Goal: Find specific page/section: Find specific page/section

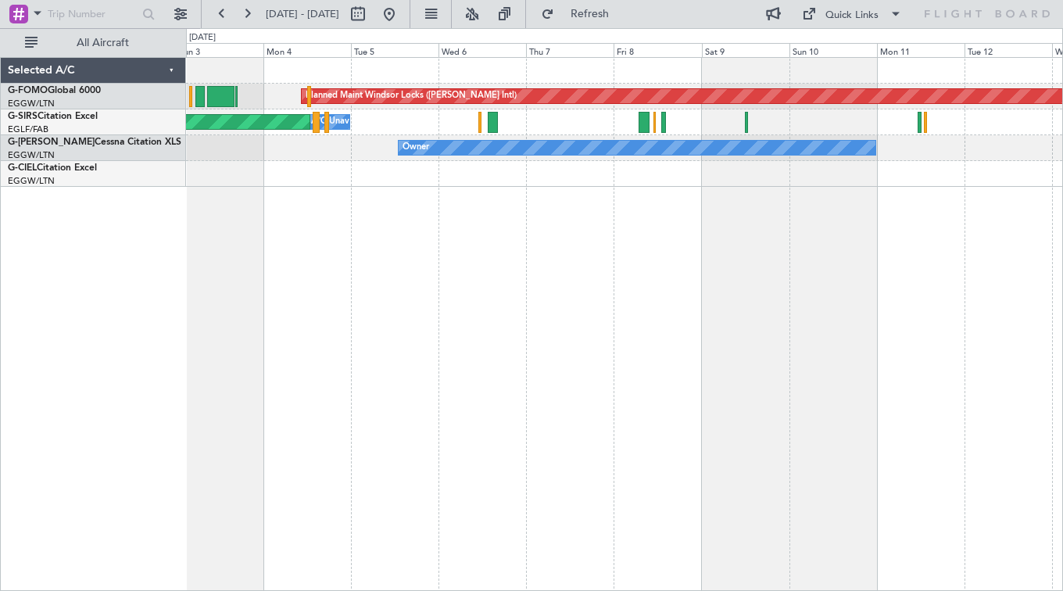
click at [1031, 285] on div "Planned Maint Windsor Locks ([PERSON_NAME] Intl) Planned Maint [GEOGRAPHIC_DATA…" at bounding box center [624, 324] width 877 height 534
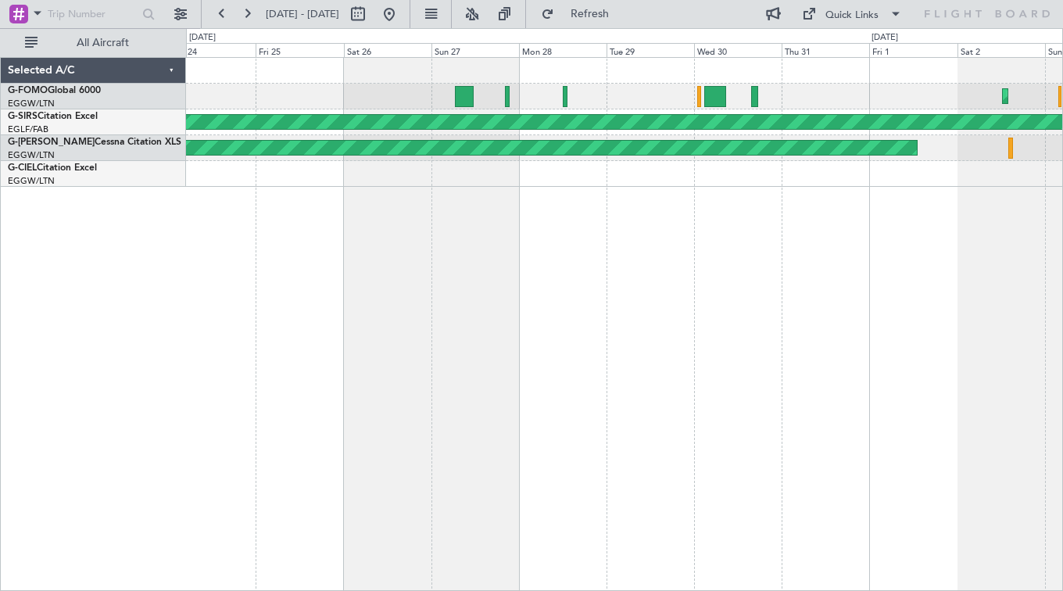
click at [1062, 324] on html "[DATE] - [DATE] Refresh Quick Links All Aircraft Planned Maint [GEOGRAPHIC_DATA…" at bounding box center [531, 295] width 1063 height 591
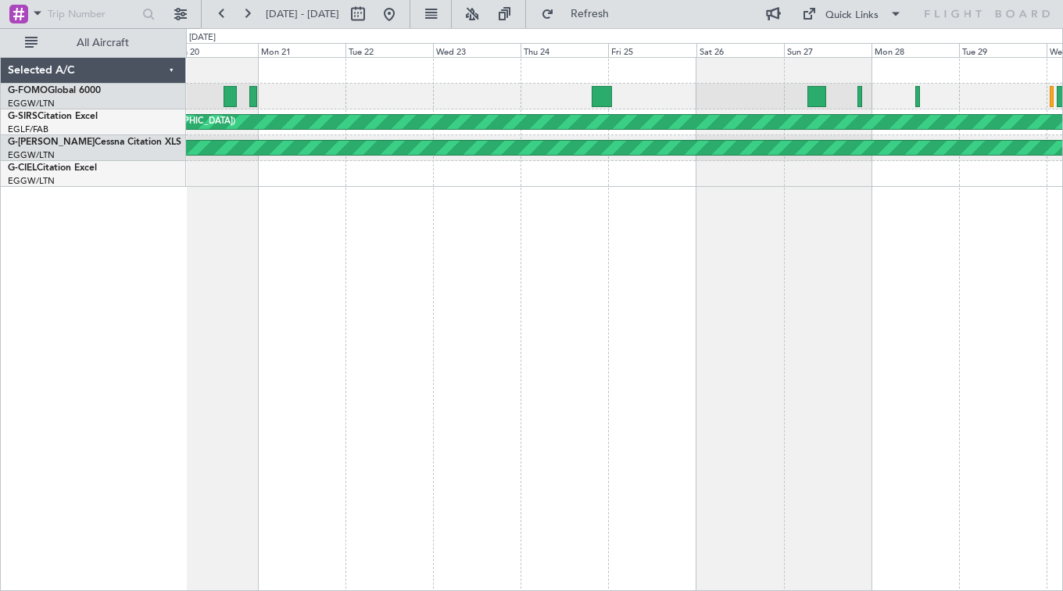
click at [1062, 378] on html "[DATE] - [DATE] Refresh Quick Links All Aircraft Planned Maint [GEOGRAPHIC_DATA…" at bounding box center [531, 295] width 1063 height 591
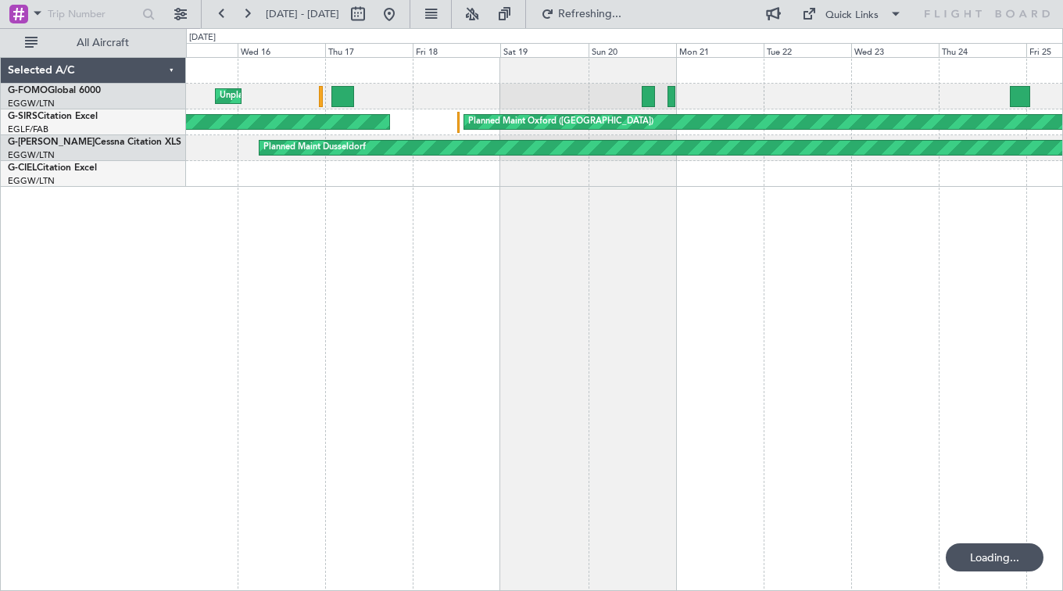
click at [1062, 345] on html "[DATE] - [DATE] Refreshing... Quick Links All Aircraft Unplanned Maint [US_STAT…" at bounding box center [531, 295] width 1063 height 591
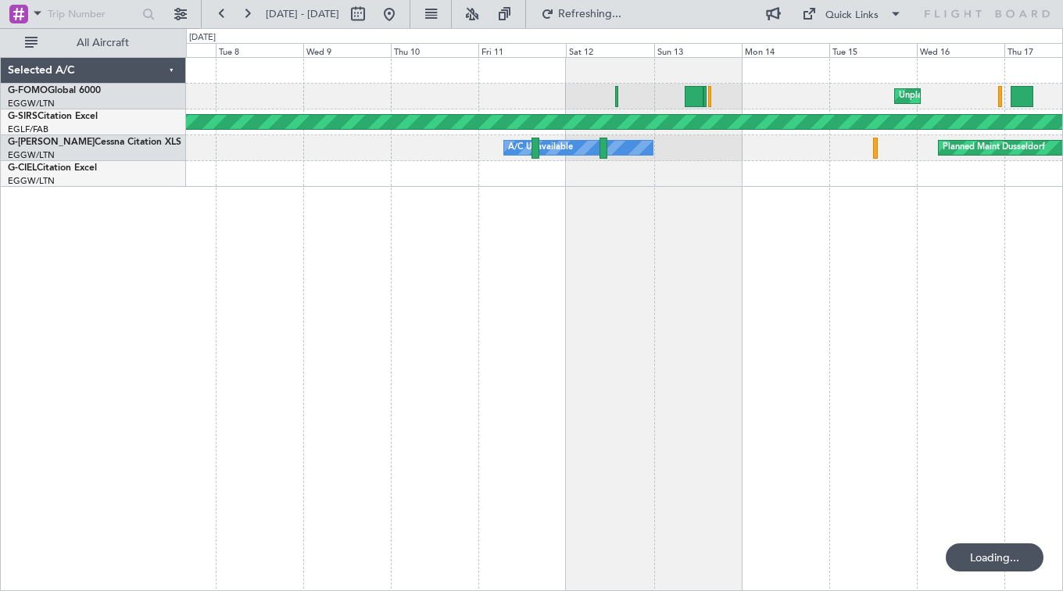
click at [907, 273] on div "Unplanned Maint [US_STATE] ([GEOGRAPHIC_DATA]) AOG Maint London ([GEOGRAPHIC_DA…" at bounding box center [624, 324] width 877 height 534
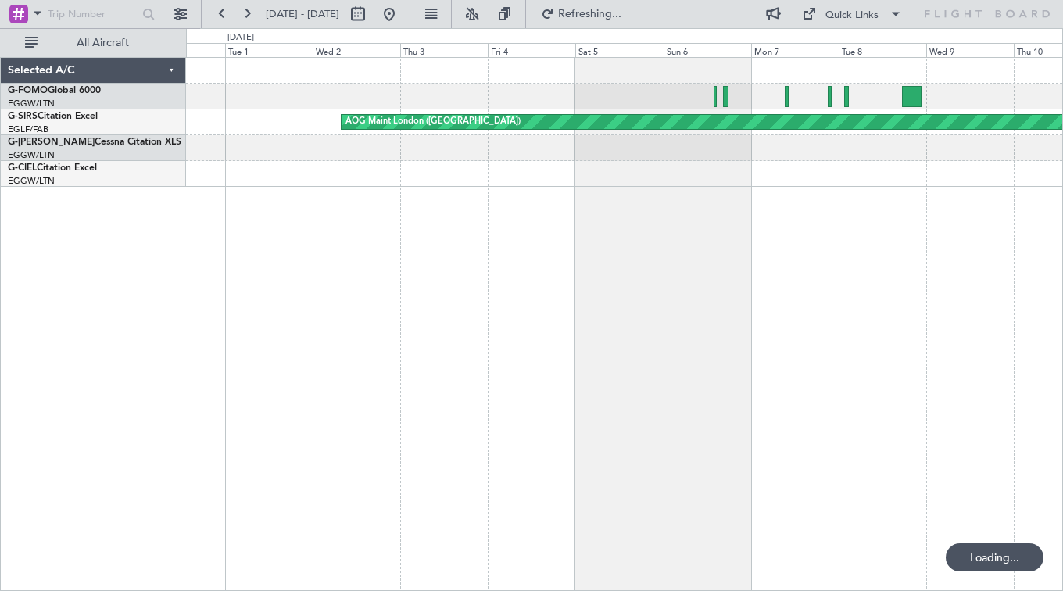
click at [1062, 366] on html "[DATE] - [DATE] Refreshing... Quick Links All Aircraft AOG Maint London ([GEOGR…" at bounding box center [531, 295] width 1063 height 591
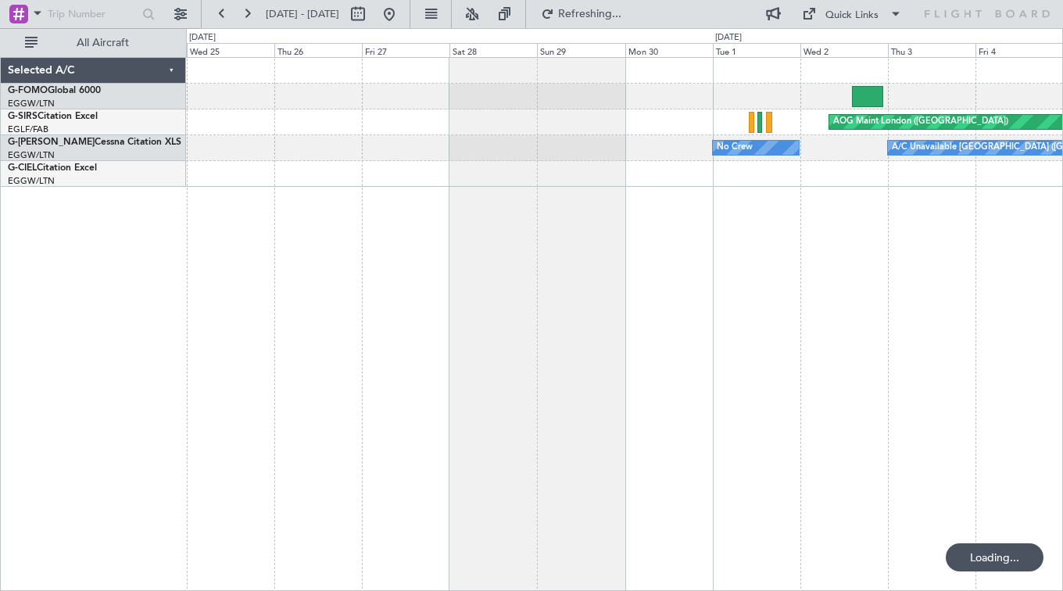
click at [1062, 413] on html "[DATE] - [DATE] Refreshing... Quick Links All Aircraft AOG Maint London ([GEOGR…" at bounding box center [531, 295] width 1063 height 591
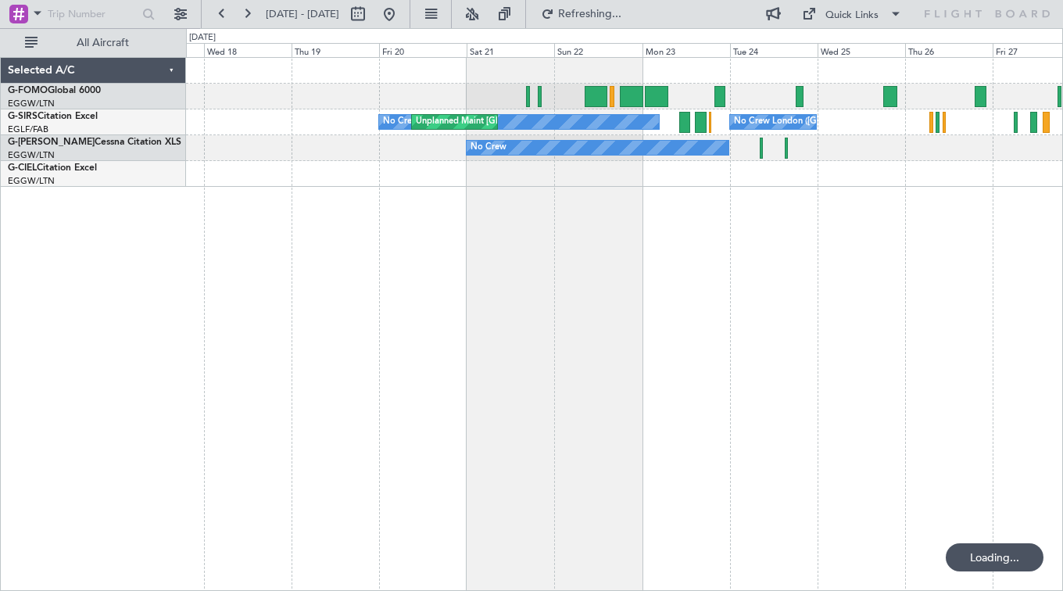
click at [1062, 411] on html "[DATE] - [DATE] Refreshing... Quick Links All Aircraft No Crew [GEOGRAPHIC_DATA…" at bounding box center [531, 295] width 1063 height 591
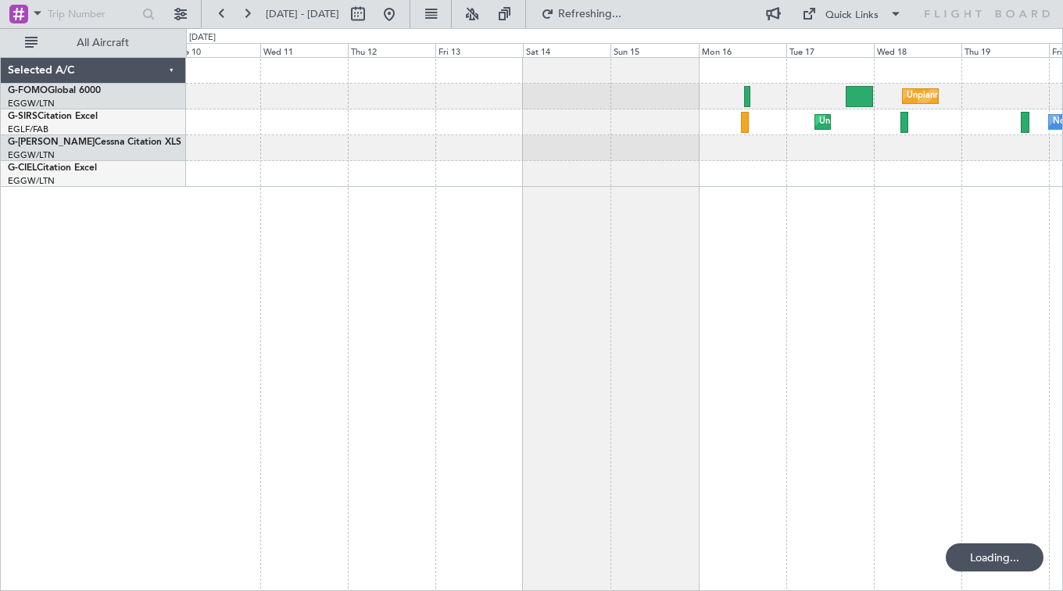
click at [1062, 340] on html "[DATE] - [DATE] Refreshing... Quick Links All Aircraft Unplanned Maint [GEOGRAP…" at bounding box center [531, 295] width 1063 height 591
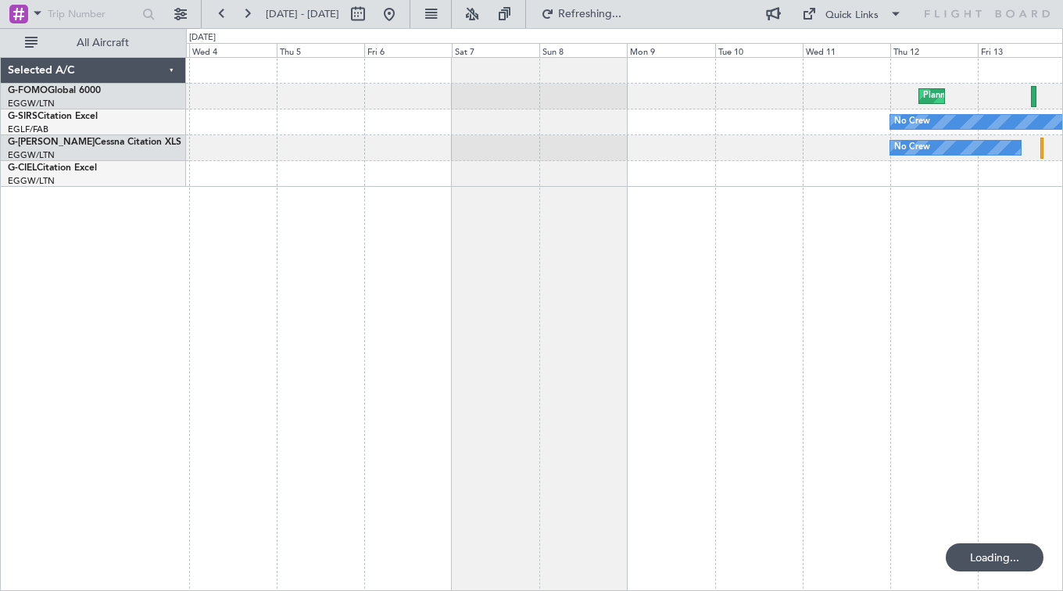
click at [1062, 245] on html "[DATE] - [DATE] Refreshing... Quick Links All Aircraft Planned Maint [GEOGRAPHI…" at bounding box center [531, 295] width 1063 height 591
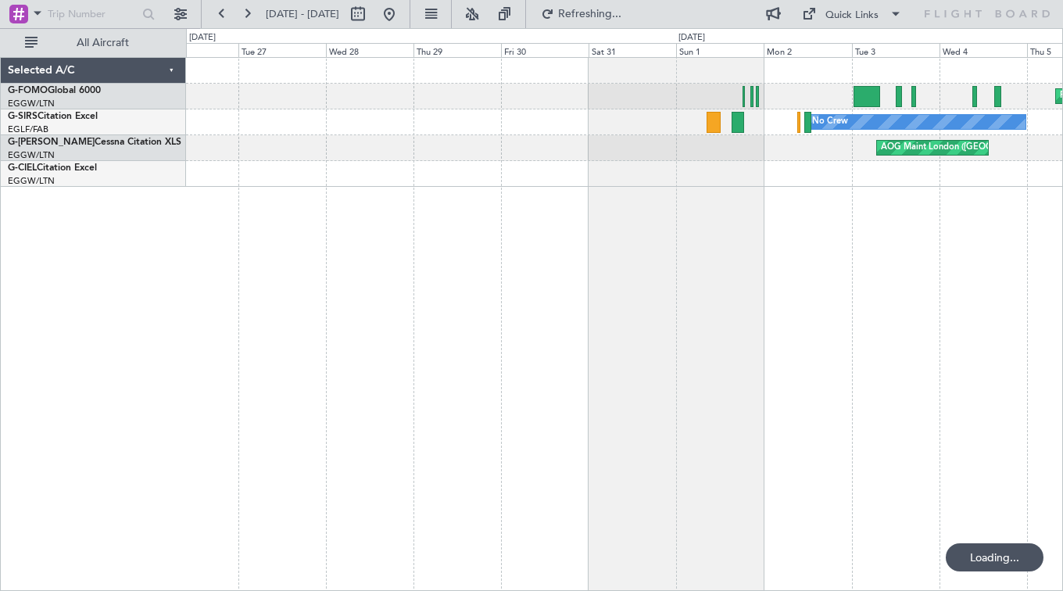
click at [1062, 313] on html "[DATE] - [DATE] Refreshing... Quick Links All Aircraft Planned Maint [GEOGRAPHI…" at bounding box center [531, 295] width 1063 height 591
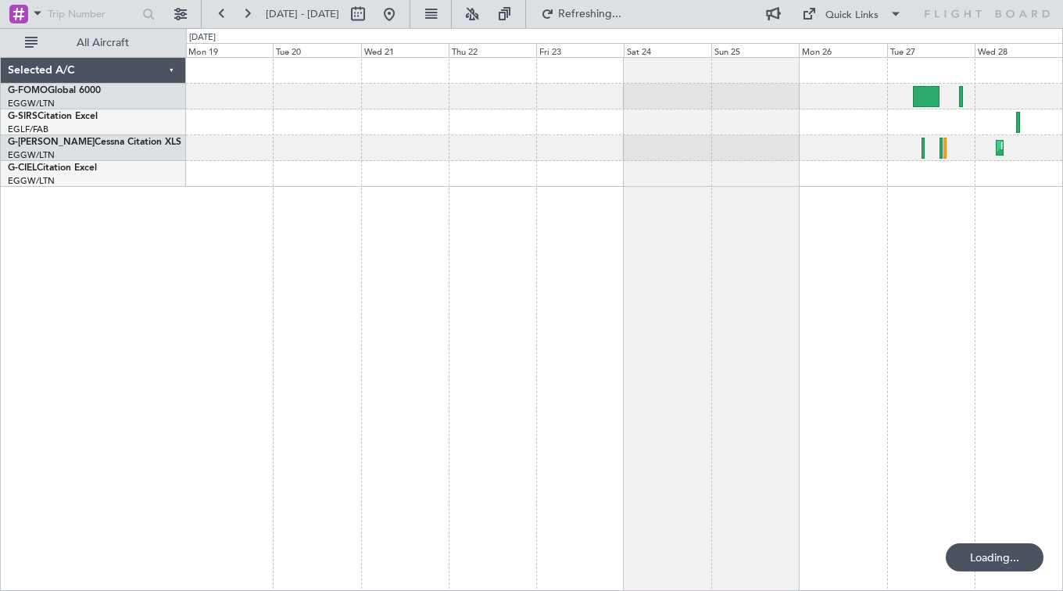
click at [1062, 302] on html "[DATE] - [DATE] Refreshing... Quick Links All Aircraft Planned Maint [GEOGRAPHI…" at bounding box center [531, 295] width 1063 height 591
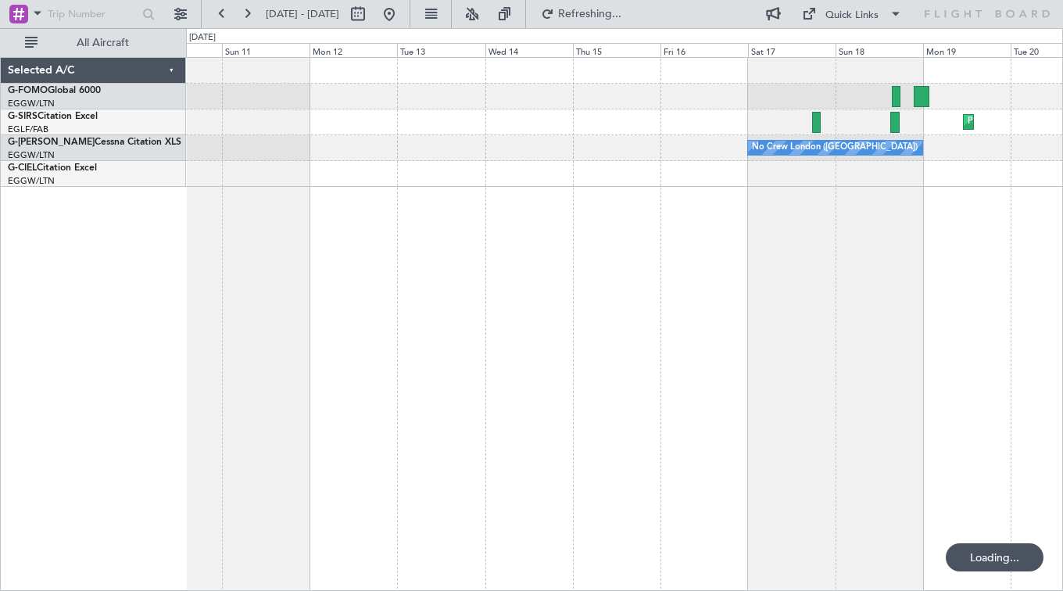
click at [1062, 397] on html "[DATE] - [DATE] Refreshing... Quick Links All Aircraft Planned Maint [GEOGRAPHI…" at bounding box center [531, 295] width 1063 height 591
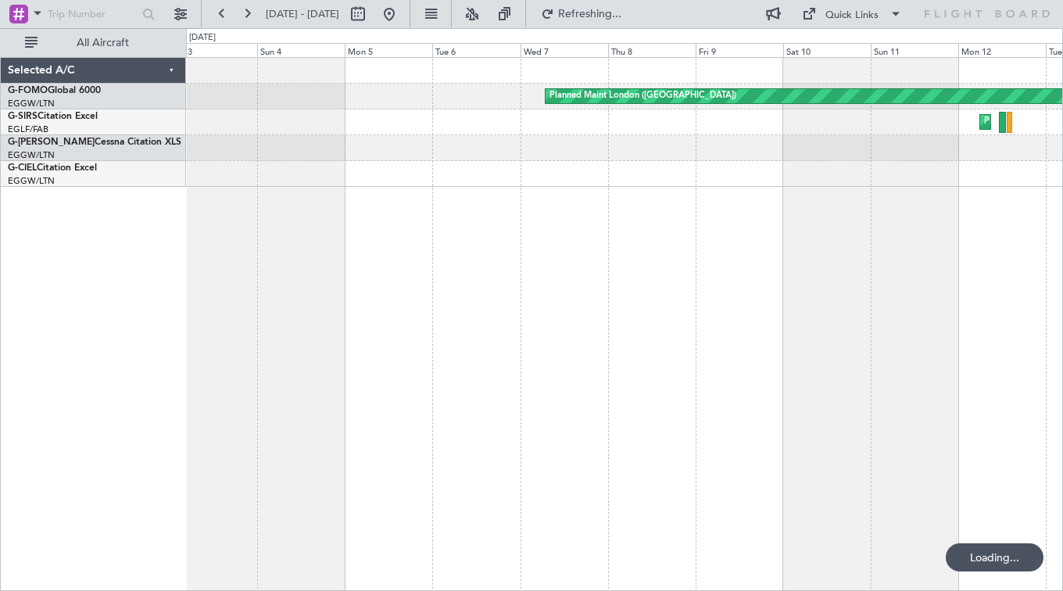
click at [1062, 471] on html "[DATE] - [DATE] Refreshing... Quick Links All Aircraft Planned Maint [GEOGRAPHI…" at bounding box center [531, 295] width 1063 height 591
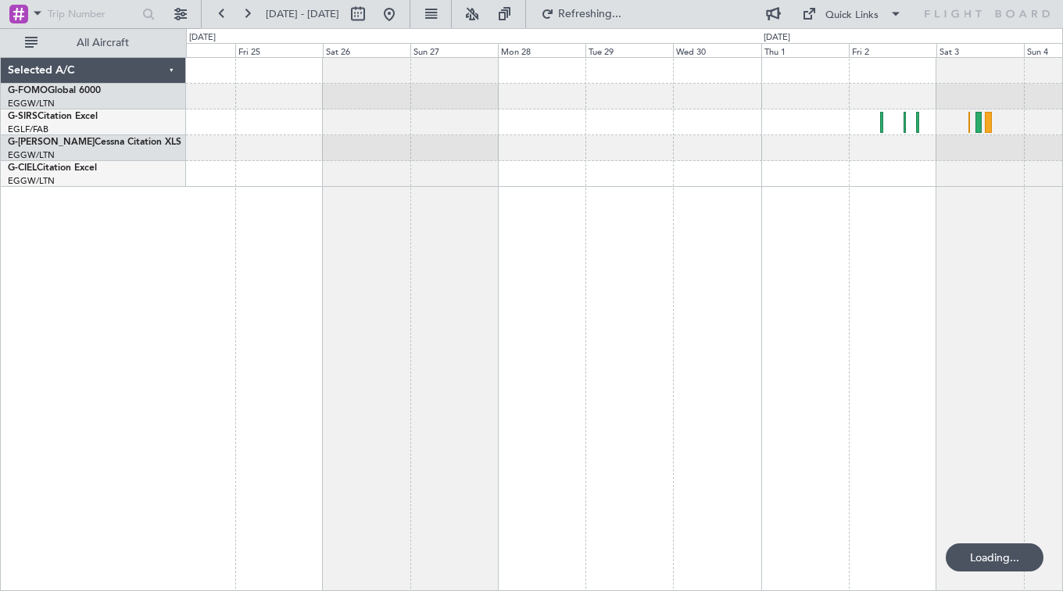
click at [1062, 461] on html "[DATE] - [DATE] Refreshing... Quick Links All Aircraft Selected A/C G-FOMO Glob…" at bounding box center [531, 295] width 1063 height 591
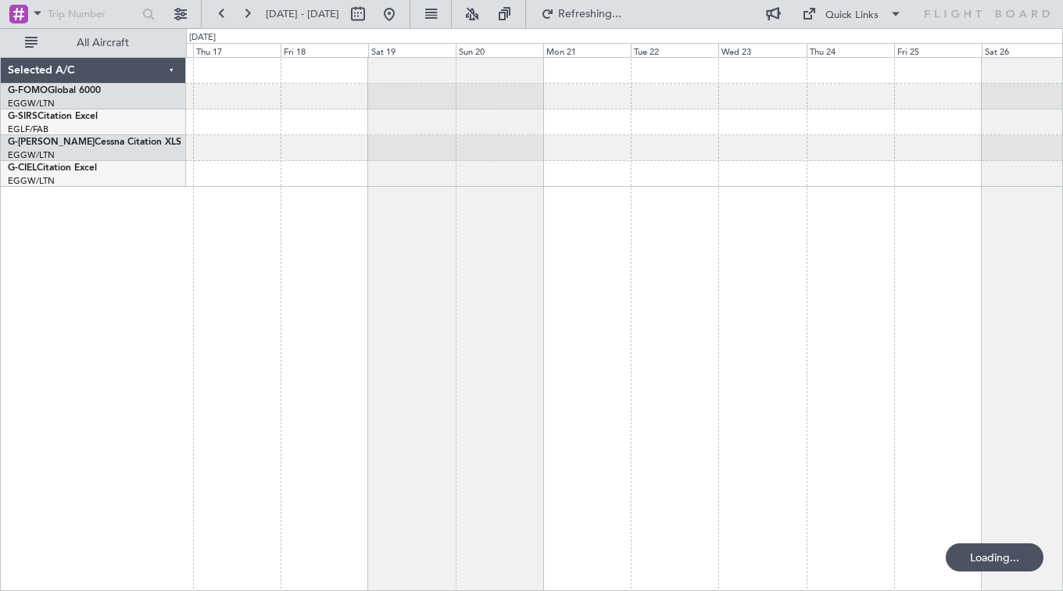
click at [1062, 391] on html "[DATE] - [DATE] Refreshing... Quick Links All Aircraft Planned Maint [GEOGRAPHI…" at bounding box center [531, 295] width 1063 height 591
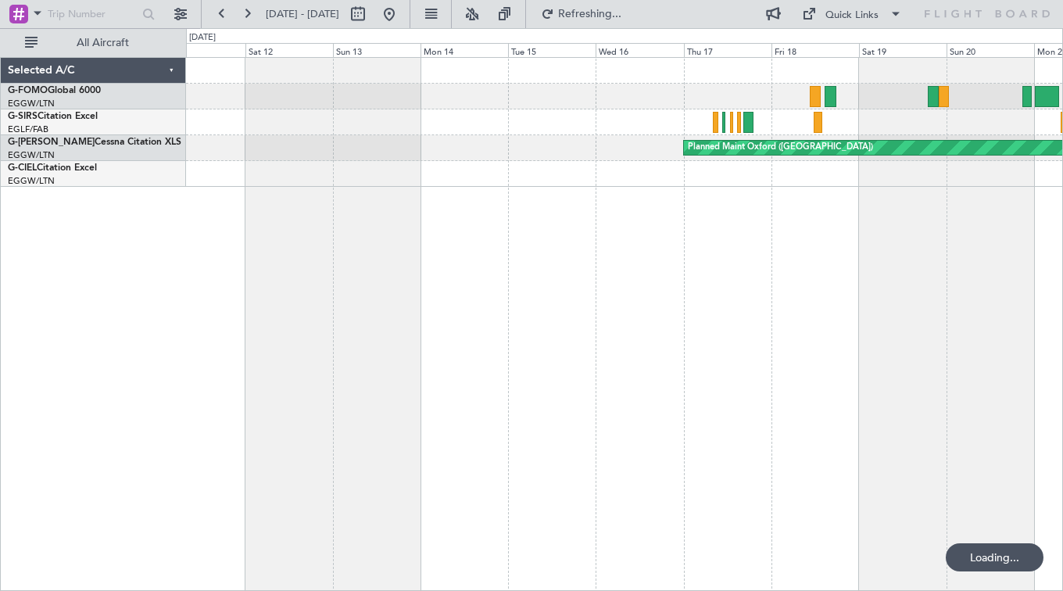
click at [1062, 288] on html "[DATE] - [DATE] Refreshing... Quick Links All Aircraft Planned Maint [GEOGRAPHI…" at bounding box center [531, 295] width 1063 height 591
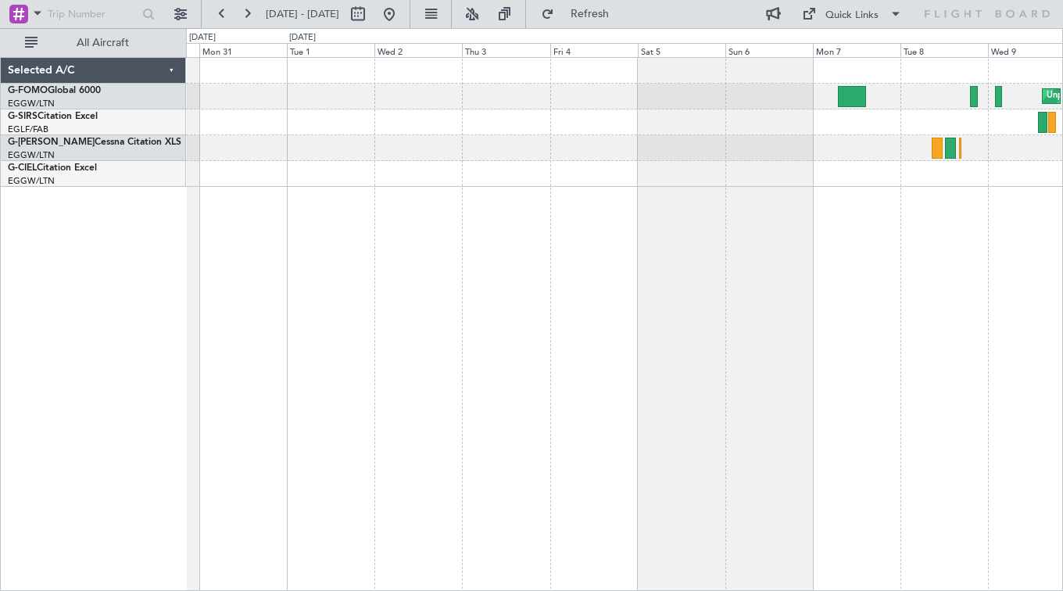
click at [1062, 333] on html "[DATE] - [DATE] Refresh Quick Links All Aircraft Unplanned Maint [US_STATE] ([G…" at bounding box center [531, 295] width 1063 height 591
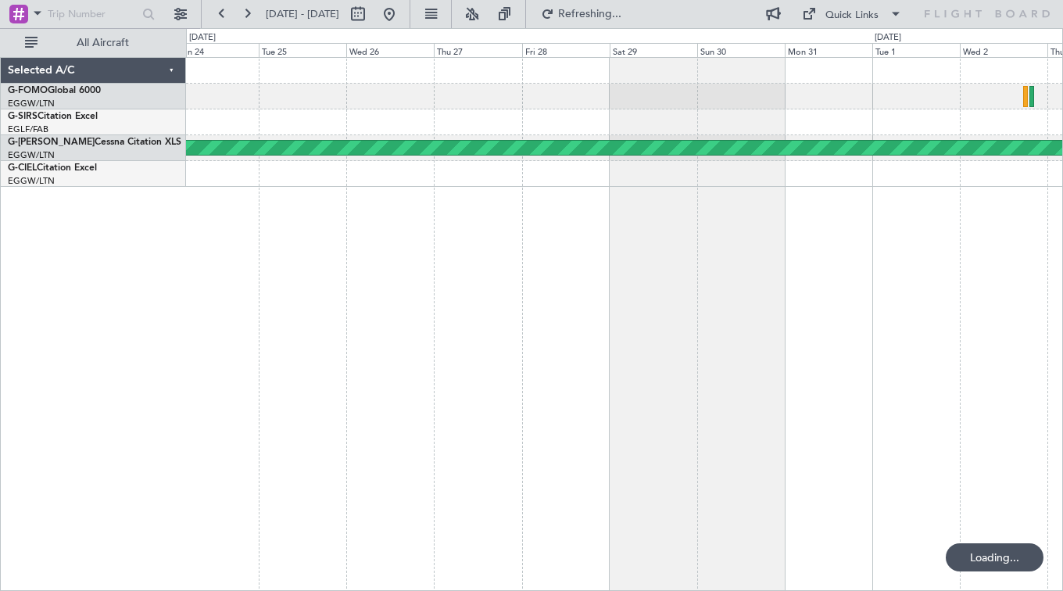
click at [1062, 393] on html "[DATE] - [DATE] Refreshing... Quick Links All Aircraft AOG Maint Oxford ([GEOGR…" at bounding box center [531, 295] width 1063 height 591
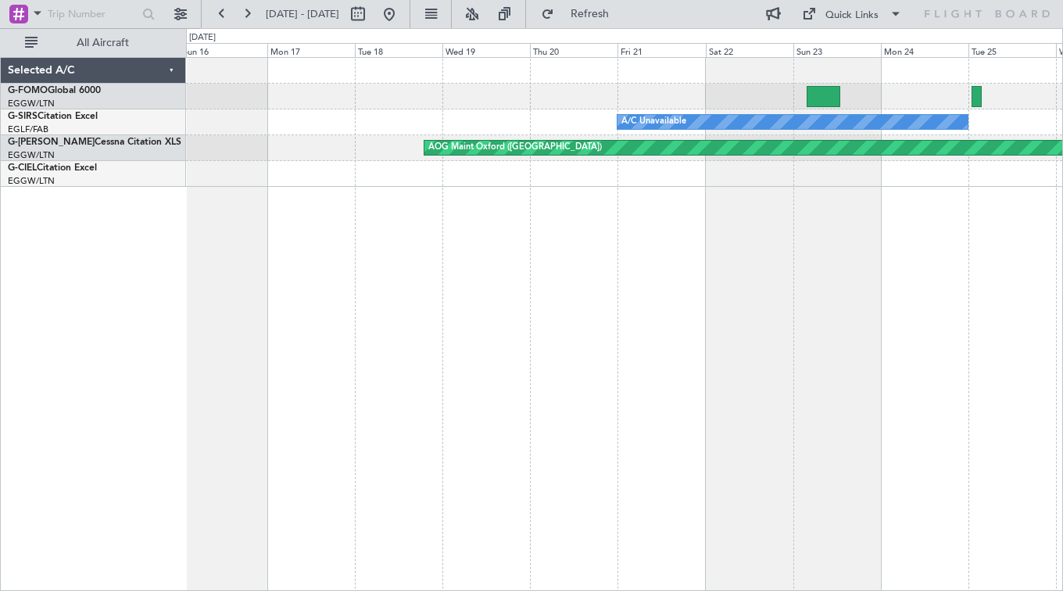
click at [1062, 363] on html "[DATE] - [DATE] Refresh Quick Links All Aircraft A/C Unavailable AOG Maint Oxfo…" at bounding box center [531, 295] width 1063 height 591
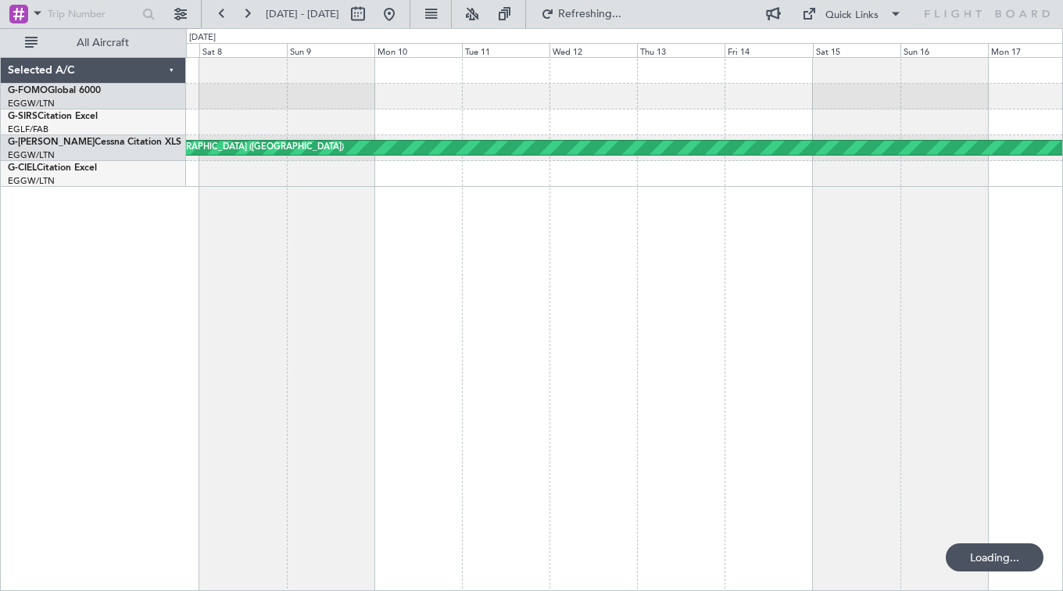
click at [1062, 559] on html "[DATE] - [DATE] Refreshing... Quick Links All Aircraft Unplanned Maint [GEOGRAP…" at bounding box center [531, 295] width 1063 height 591
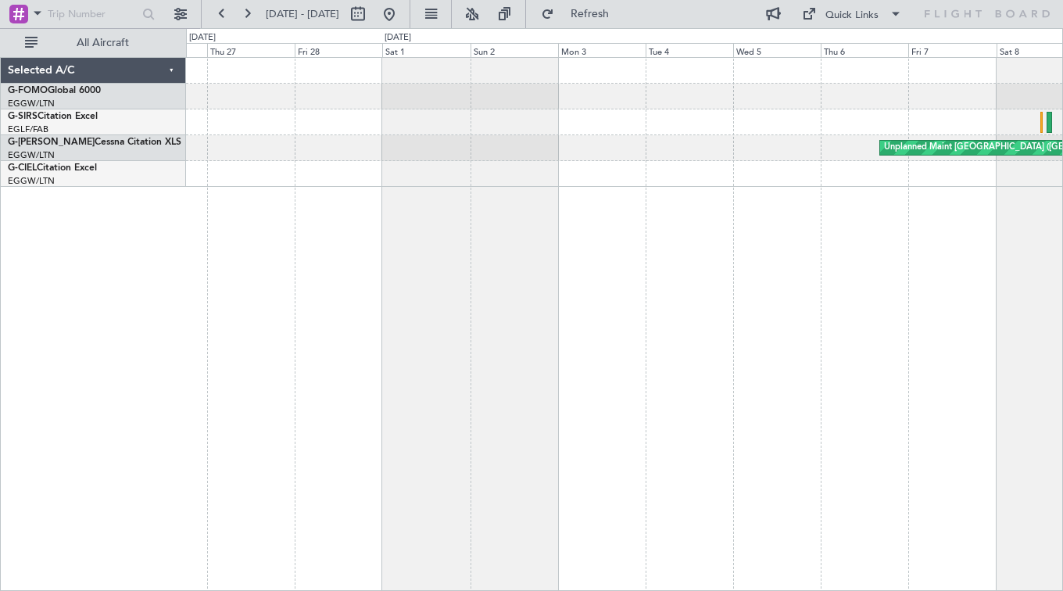
click at [1062, 448] on html "[DATE] - [DATE] Refresh Quick Links All Aircraft Unplanned Maint [GEOGRAPHIC_DA…" at bounding box center [531, 295] width 1063 height 591
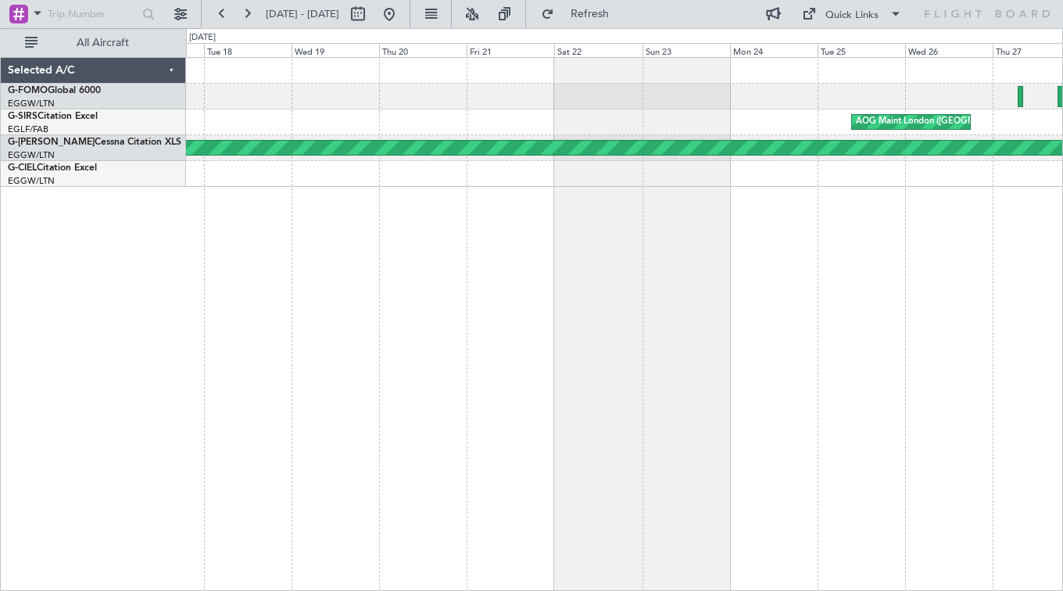
click at [1062, 324] on html "[DATE] - [DATE] Refresh Quick Links All Aircraft AOG Maint London ([GEOGRAPHIC_…" at bounding box center [531, 295] width 1063 height 591
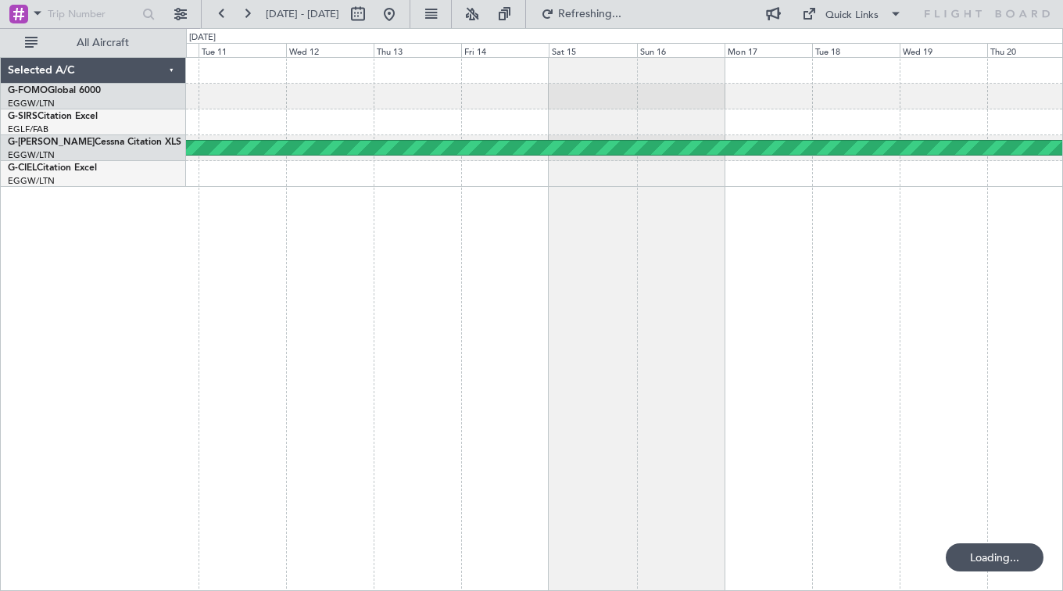
click at [1062, 218] on html "[DATE] - [DATE] Refreshing... Quick Links All Aircraft Planned Maint [GEOGRAPHI…" at bounding box center [531, 295] width 1063 height 591
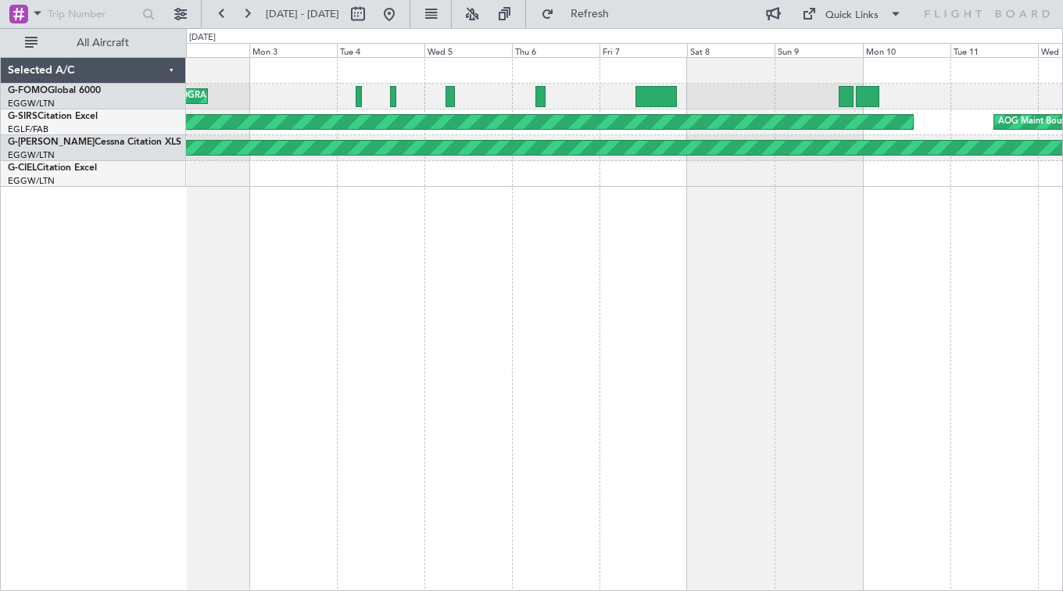
click at [992, 312] on div "Planned Maint [GEOGRAPHIC_DATA] ([GEOGRAPHIC_DATA]) Planned Maint [GEOGRAPHIC_D…" at bounding box center [624, 324] width 877 height 534
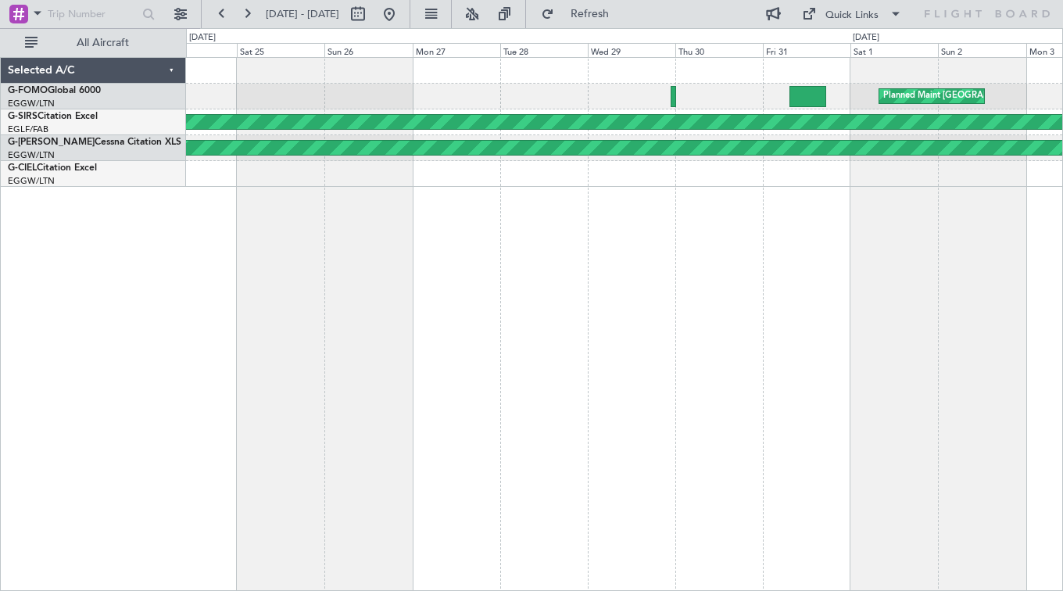
click at [1062, 359] on html "[DATE] - [DATE] Refresh Quick Links All Aircraft Planned Maint [GEOGRAPHIC_DATA…" at bounding box center [531, 295] width 1063 height 591
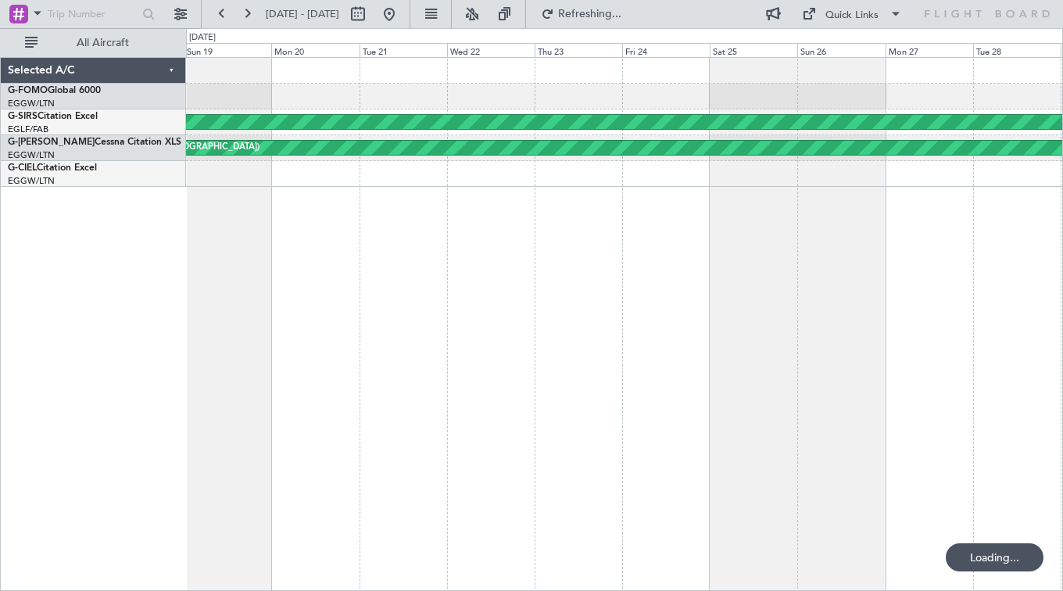
click at [1062, 407] on html "[DATE] - [DATE] Refreshing... Quick Links All Aircraft Planned Maint [GEOGRAPHI…" at bounding box center [531, 295] width 1063 height 591
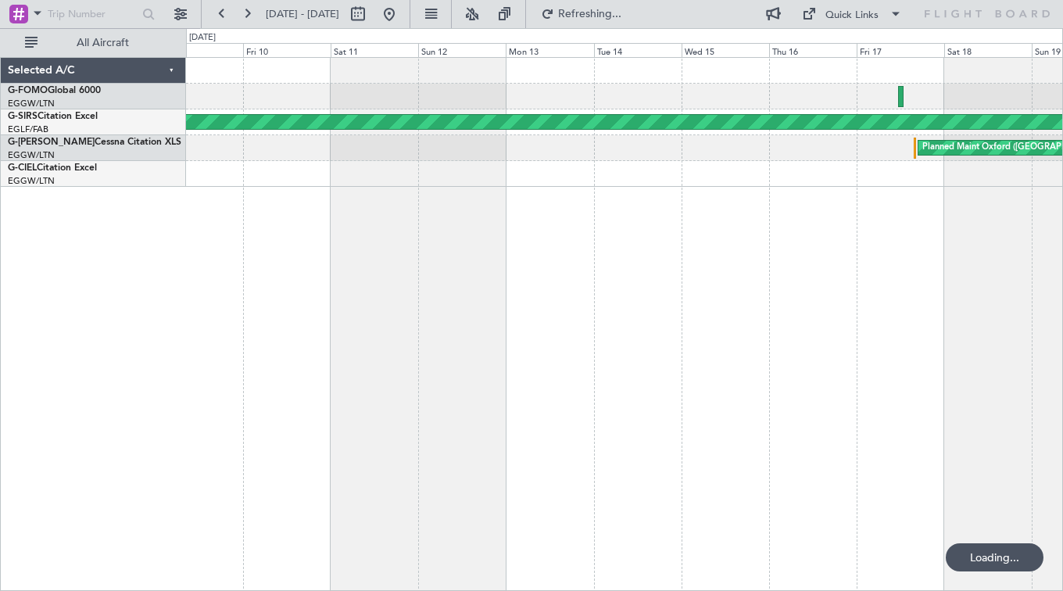
click at [1062, 494] on html "[DATE] - [DATE] Refreshing... Quick Links All Aircraft Planned Maint [GEOGRAPHI…" at bounding box center [531, 295] width 1063 height 591
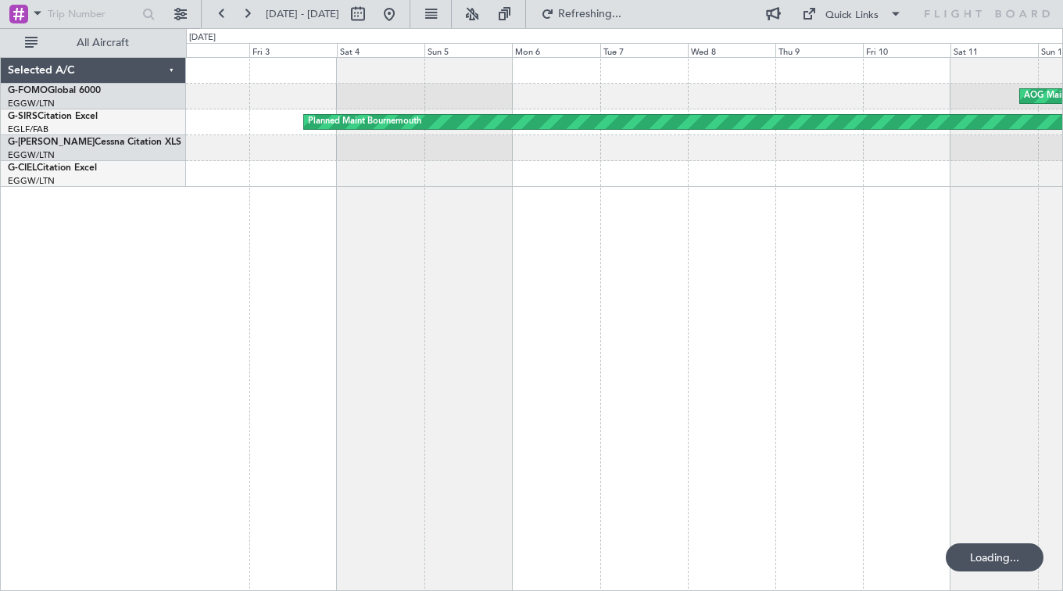
click at [1044, 323] on div "AOG Maint [GEOGRAPHIC_DATA] ([PERSON_NAME] Regl) Planned Maint [GEOGRAPHIC_DATA]" at bounding box center [624, 324] width 877 height 534
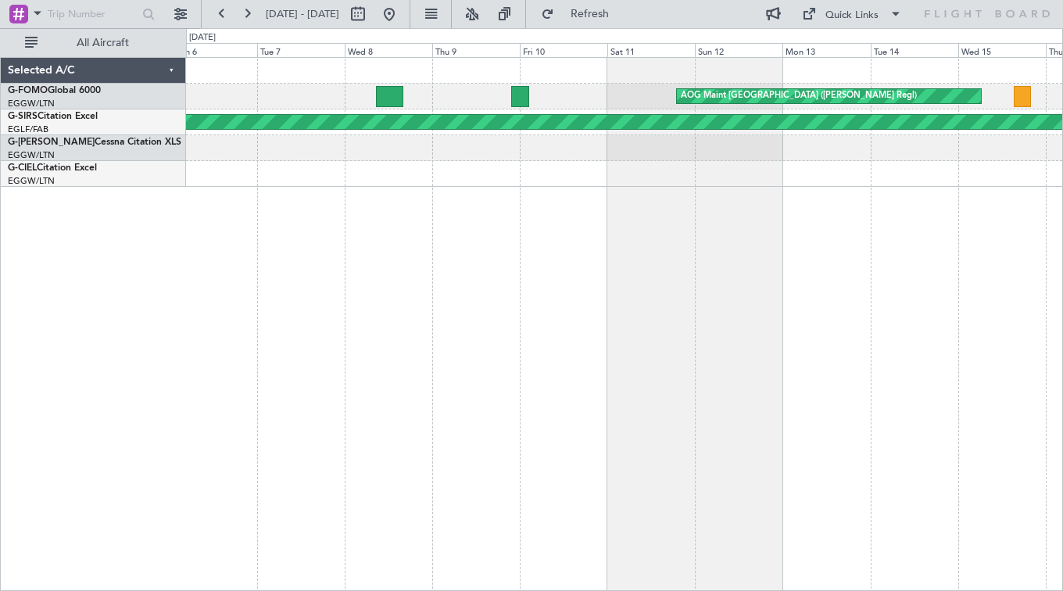
click at [457, 263] on div "AOG Maint [GEOGRAPHIC_DATA] ([PERSON_NAME] Regl) Planned Maint [GEOGRAPHIC_DATA…" at bounding box center [624, 324] width 877 height 534
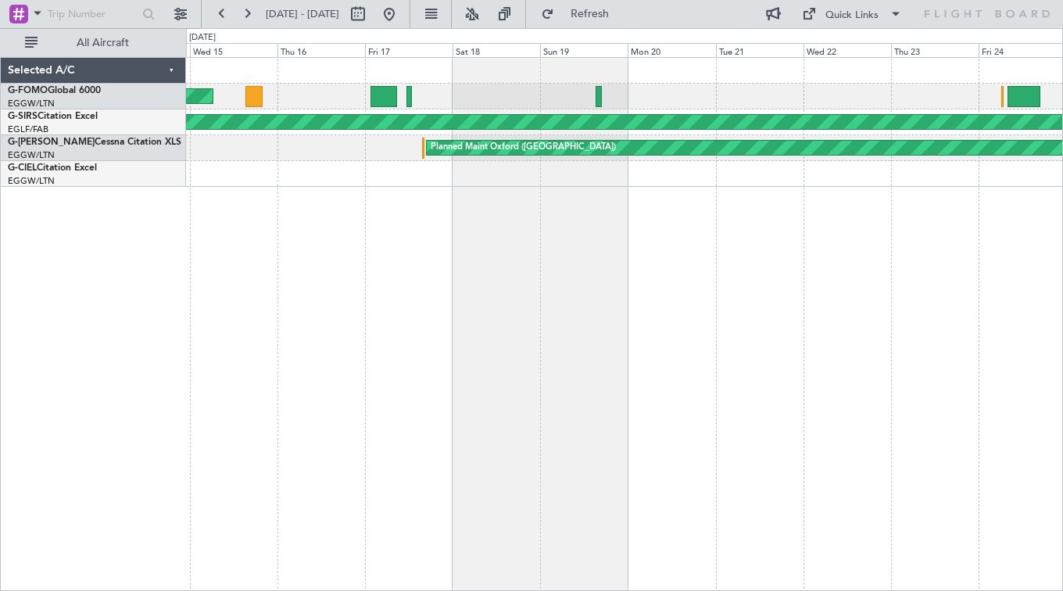
click at [118, 394] on div "AOG Maint [GEOGRAPHIC_DATA] ([PERSON_NAME] Regl) Planned Maint [GEOGRAPHIC_DATA…" at bounding box center [531, 309] width 1063 height 563
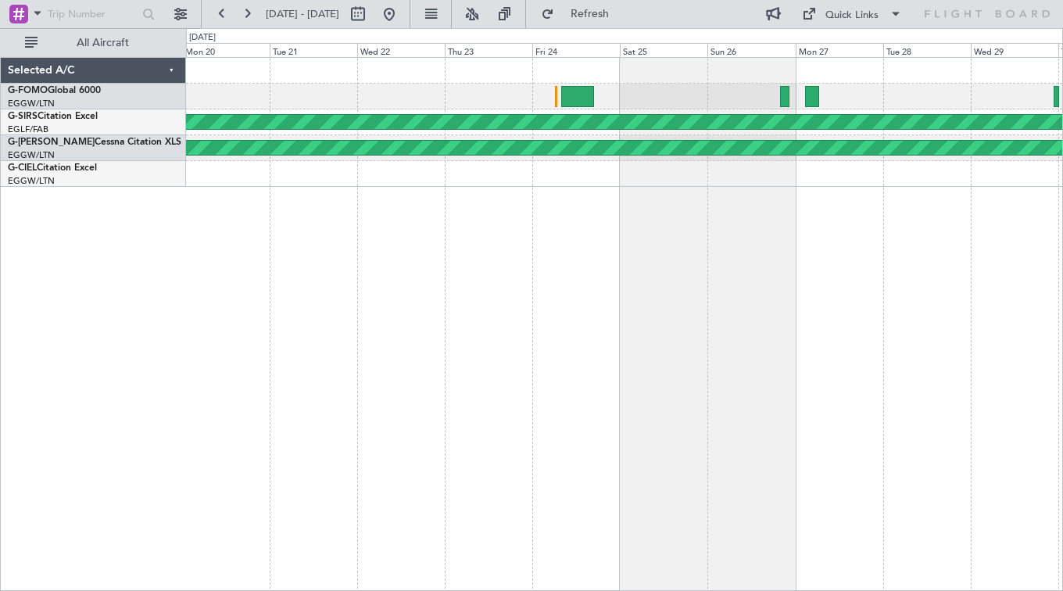
click at [539, 309] on div "Planned Maint [GEOGRAPHIC_DATA] ([GEOGRAPHIC_DATA]) Planned Maint [GEOGRAPHIC_D…" at bounding box center [624, 324] width 877 height 534
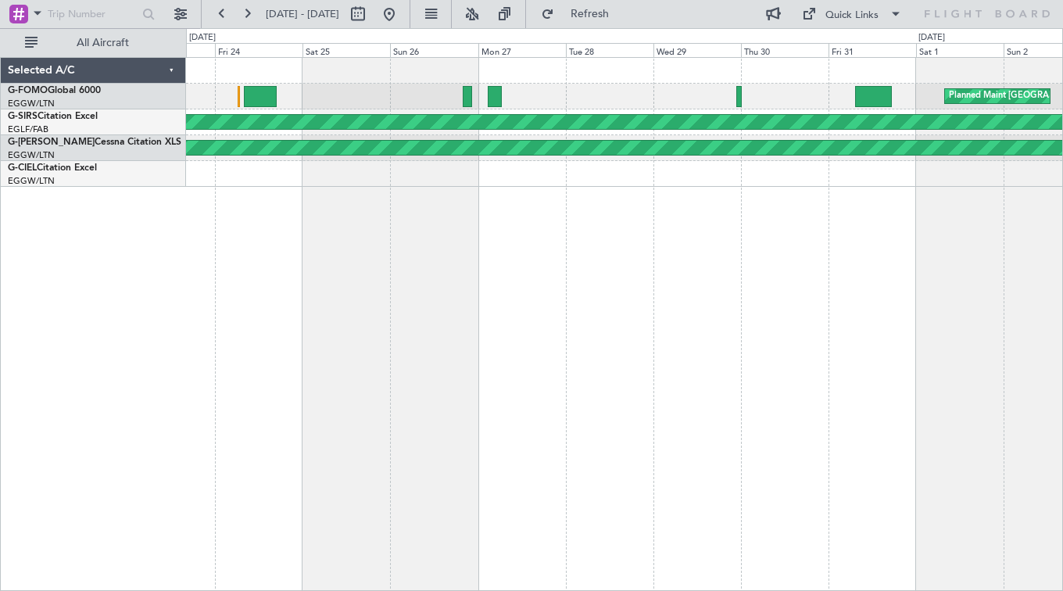
click at [437, 166] on div "Planned Maint [GEOGRAPHIC_DATA] ([GEOGRAPHIC_DATA]) Planned Maint [GEOGRAPHIC_D…" at bounding box center [624, 324] width 877 height 534
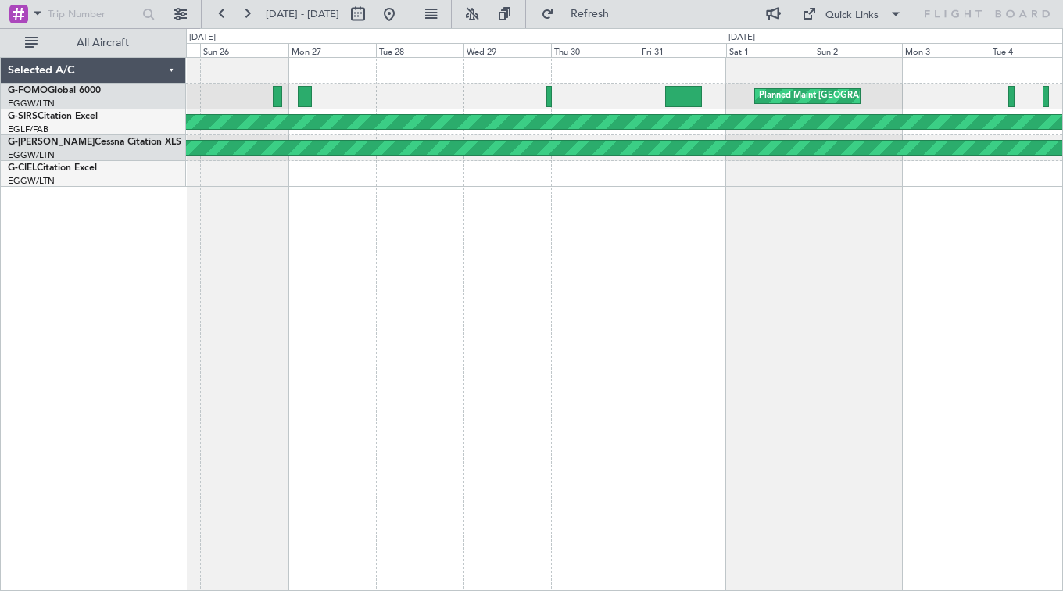
click at [338, 287] on div "Planned Maint [GEOGRAPHIC_DATA] ([GEOGRAPHIC_DATA]) Planned Maint [GEOGRAPHIC_D…" at bounding box center [624, 324] width 877 height 534
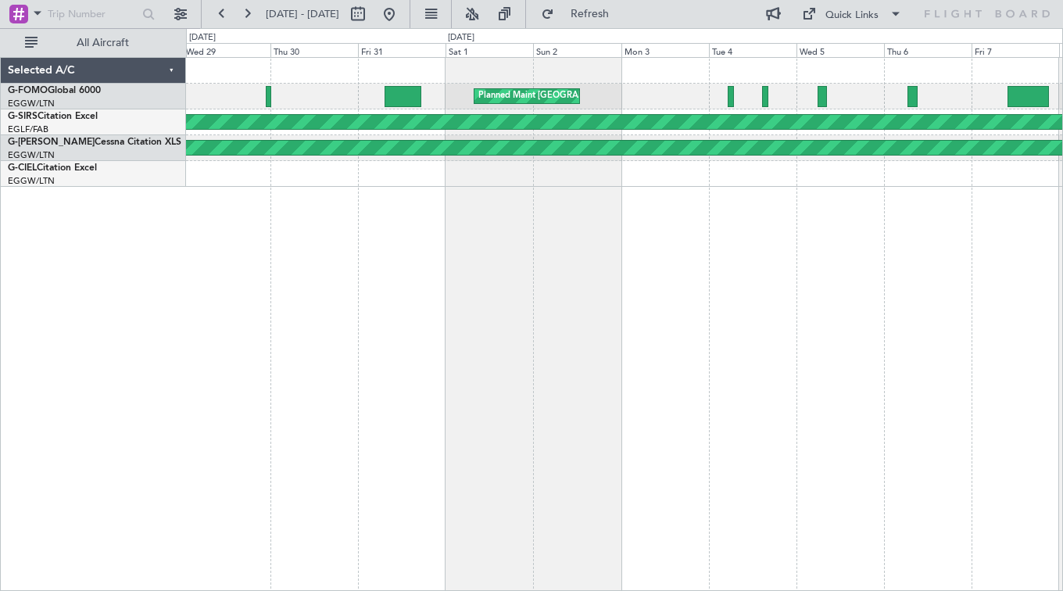
click at [453, 258] on div "Planned Maint [GEOGRAPHIC_DATA] ([GEOGRAPHIC_DATA]) Planned Maint [GEOGRAPHIC_D…" at bounding box center [624, 324] width 877 height 534
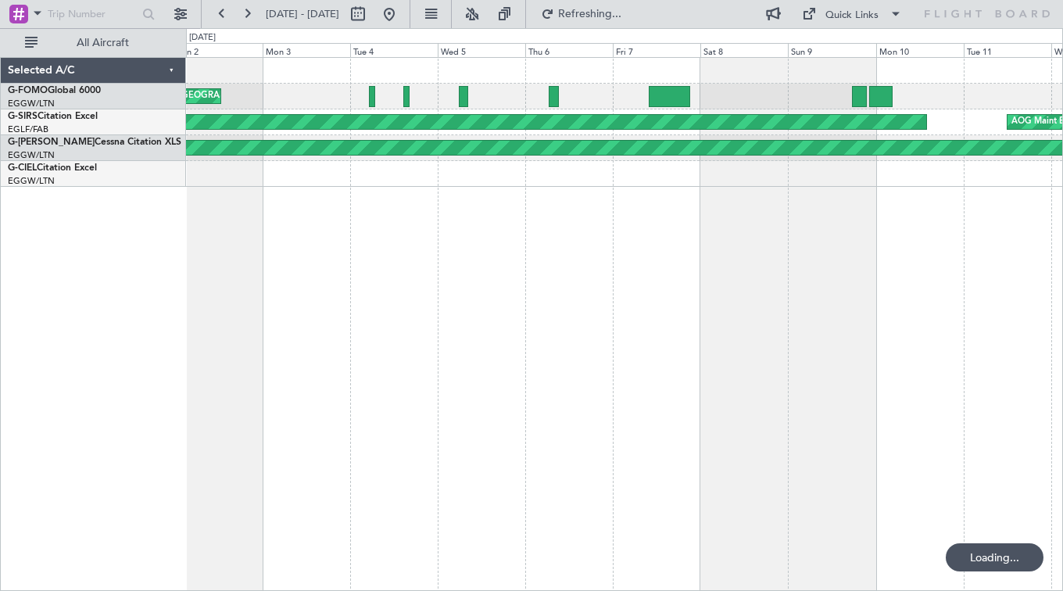
click at [319, 321] on div "Planned Maint [GEOGRAPHIC_DATA] ([GEOGRAPHIC_DATA]) Planned Maint [GEOGRAPHIC_D…" at bounding box center [624, 324] width 877 height 534
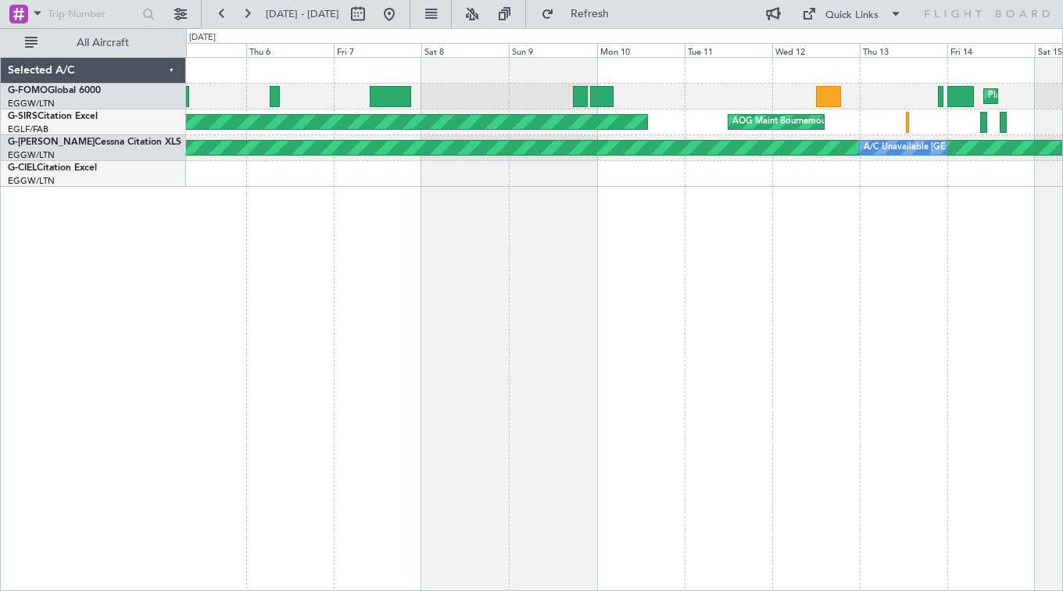
click at [279, 357] on div "Planned Maint [GEOGRAPHIC_DATA] ([GEOGRAPHIC_DATA]) Planned Maint [GEOGRAPHIC_D…" at bounding box center [624, 324] width 877 height 534
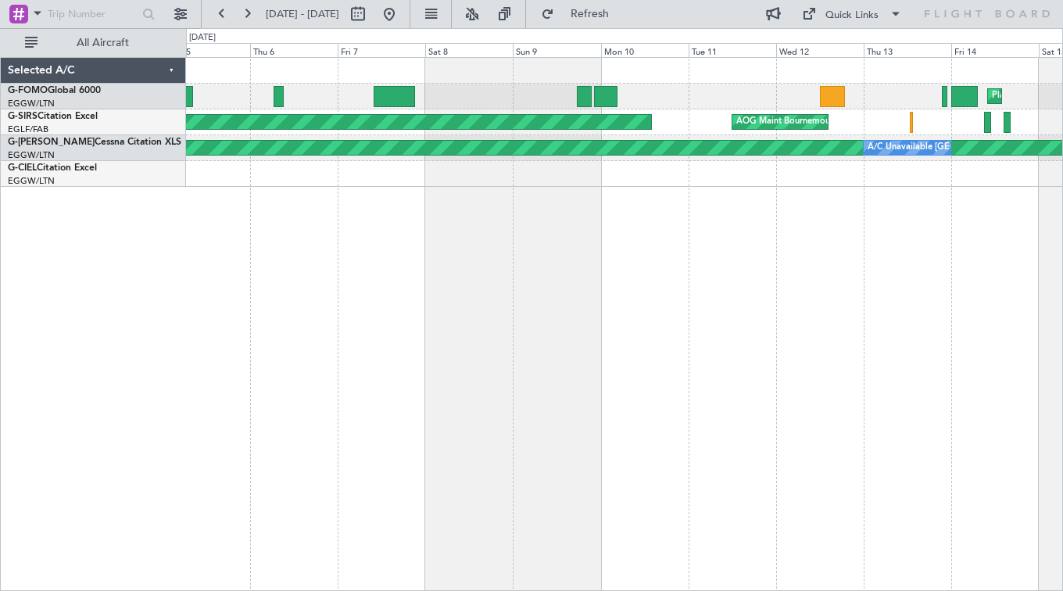
click at [279, 357] on div "Planned Maint [GEOGRAPHIC_DATA] ([GEOGRAPHIC_DATA]) Planned Maint [GEOGRAPHIC_D…" at bounding box center [624, 324] width 877 height 534
click at [101, 560] on div "Planned Maint [GEOGRAPHIC_DATA] ([GEOGRAPHIC_DATA]) Planned Maint [GEOGRAPHIC_D…" at bounding box center [531, 309] width 1063 height 563
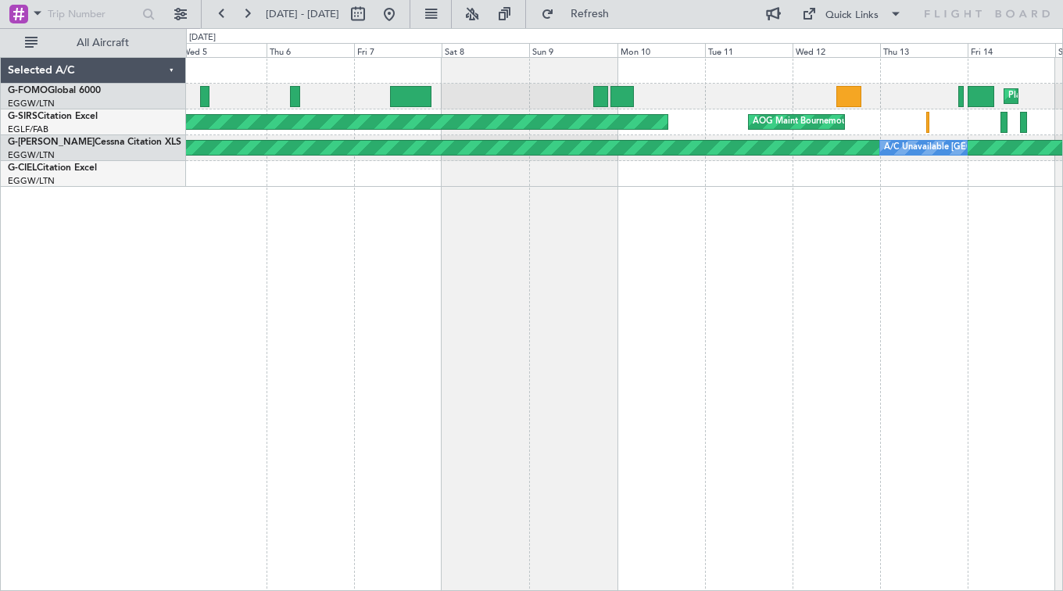
click at [320, 468] on div "Planned Maint [GEOGRAPHIC_DATA] ([GEOGRAPHIC_DATA]) Planned Maint [GEOGRAPHIC_D…" at bounding box center [624, 324] width 877 height 534
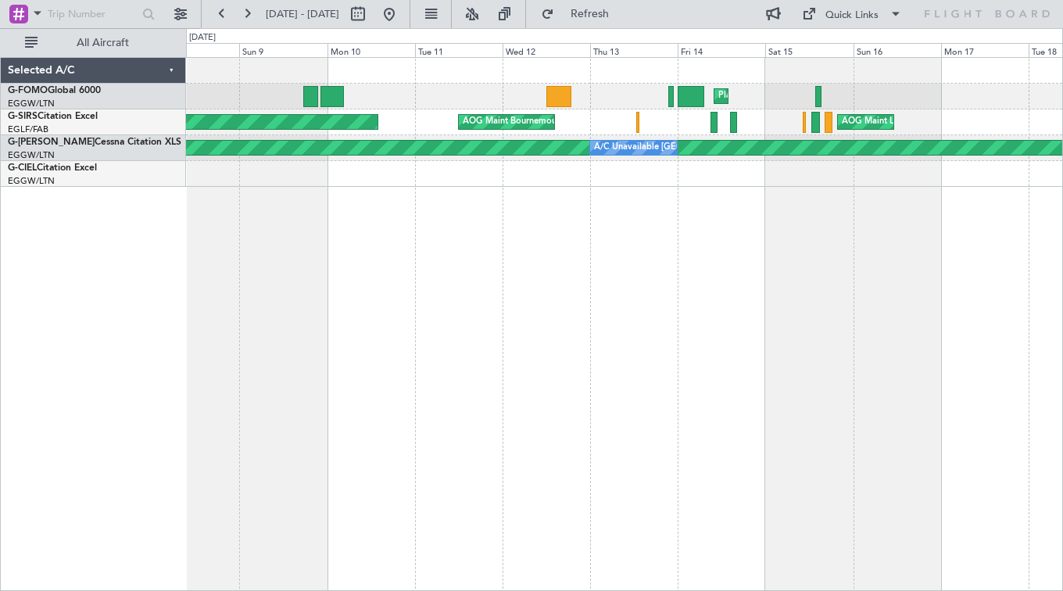
click at [610, 326] on div "Planned Maint [GEOGRAPHIC_DATA] ([GEOGRAPHIC_DATA]) Planned Maint [GEOGRAPHIC_D…" at bounding box center [624, 324] width 877 height 534
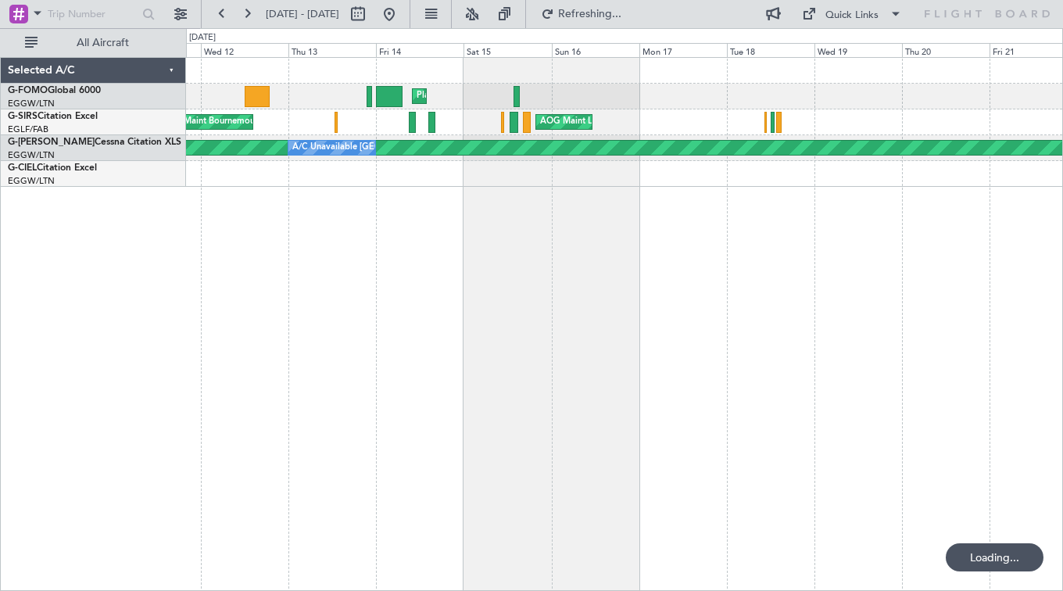
click at [326, 416] on div "Planned Maint [GEOGRAPHIC_DATA] ([GEOGRAPHIC_DATA]) AOG Maint Bournemouth AOG M…" at bounding box center [624, 324] width 877 height 534
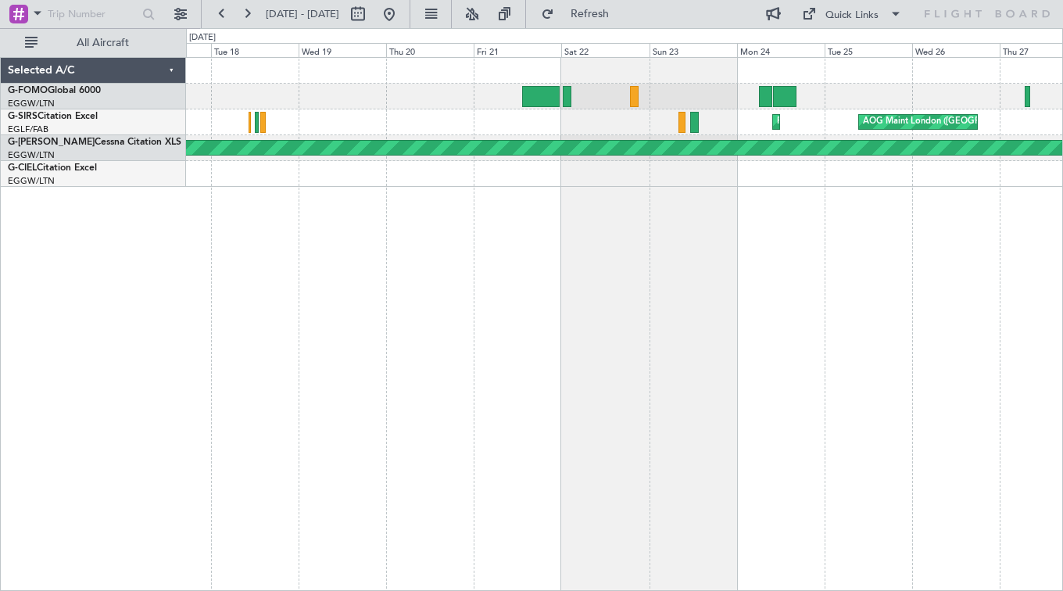
click at [416, 323] on div "Planned Maint [GEOGRAPHIC_DATA] ([GEOGRAPHIC_DATA]) AOG Maint London ([GEOGRAPH…" at bounding box center [624, 324] width 877 height 534
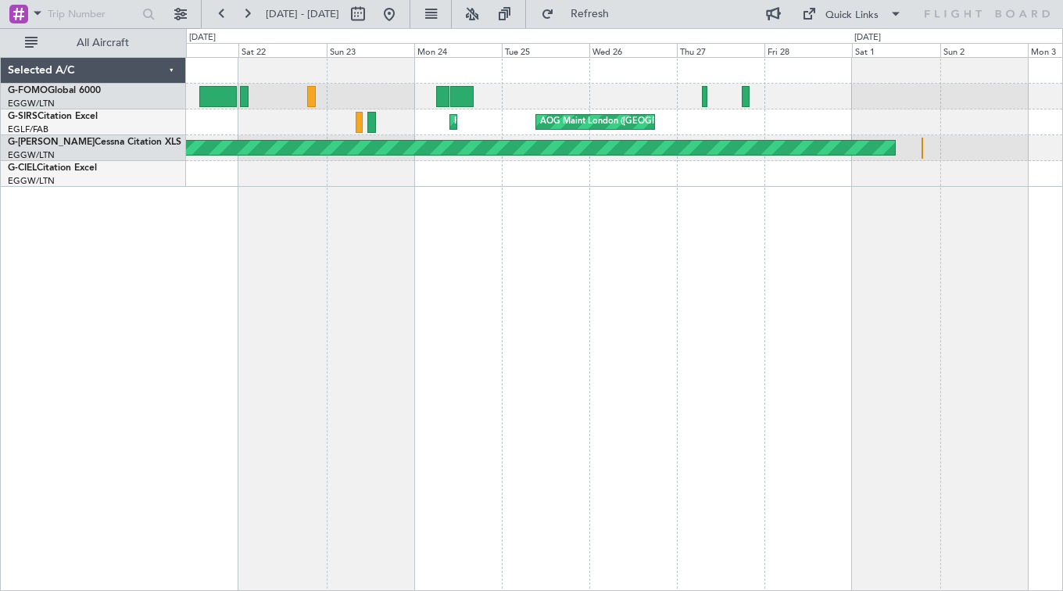
click at [373, 362] on div "AOG Maint London ([GEOGRAPHIC_DATA]) Planned Maint [GEOGRAPHIC_DATA] ([GEOGRAPH…" at bounding box center [624, 324] width 877 height 534
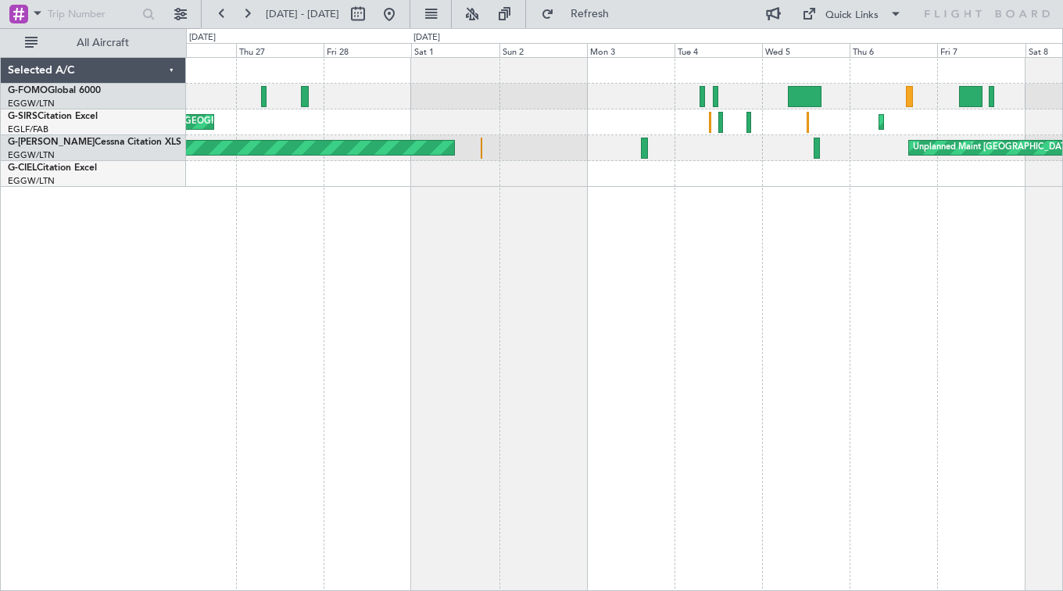
click at [363, 346] on div "AOG Maint London ([GEOGRAPHIC_DATA]) Unplanned Maint [GEOGRAPHIC_DATA] ([GEOGRA…" at bounding box center [624, 324] width 877 height 534
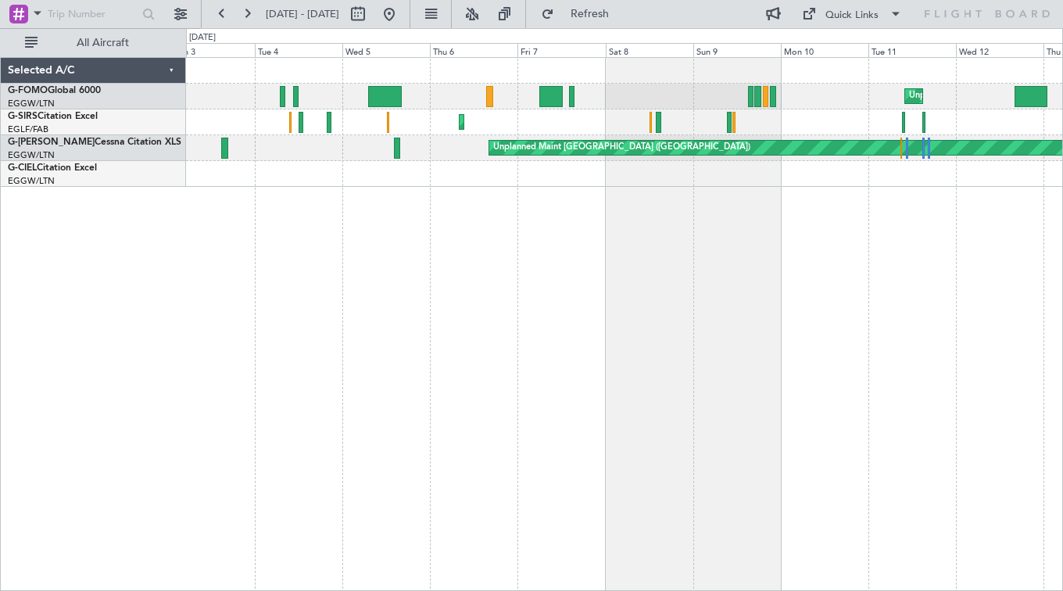
click at [434, 416] on div "Unplanned Maint [GEOGRAPHIC_DATA] ([GEOGRAPHIC_DATA]) Unplanned Maint [GEOGRAPH…" at bounding box center [624, 324] width 877 height 534
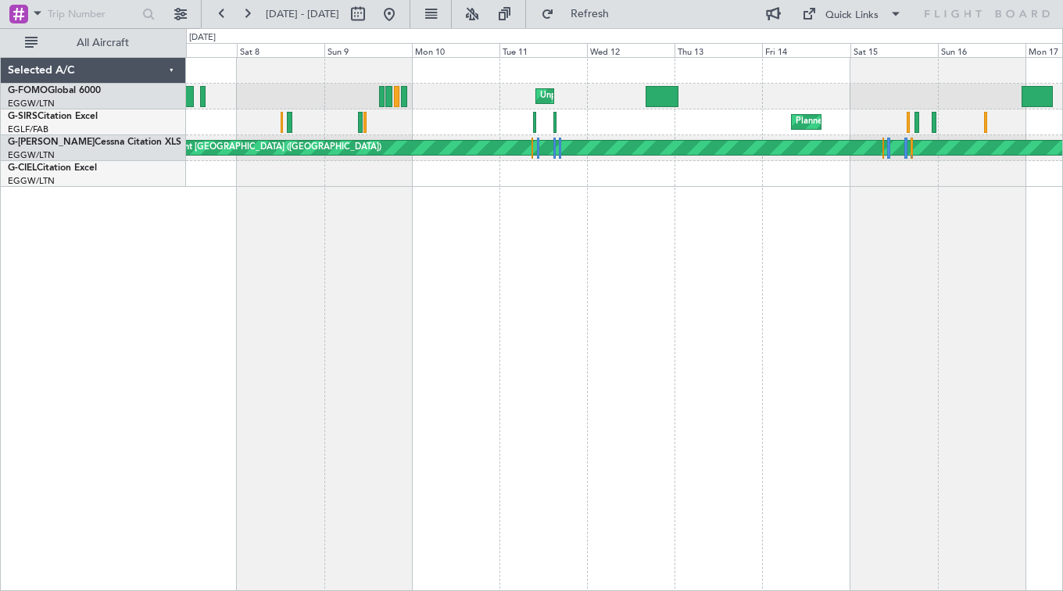
click at [473, 327] on div "Unplanned Maint [GEOGRAPHIC_DATA] ([GEOGRAPHIC_DATA]) Planned Maint [GEOGRAPHIC…" at bounding box center [624, 324] width 877 height 534
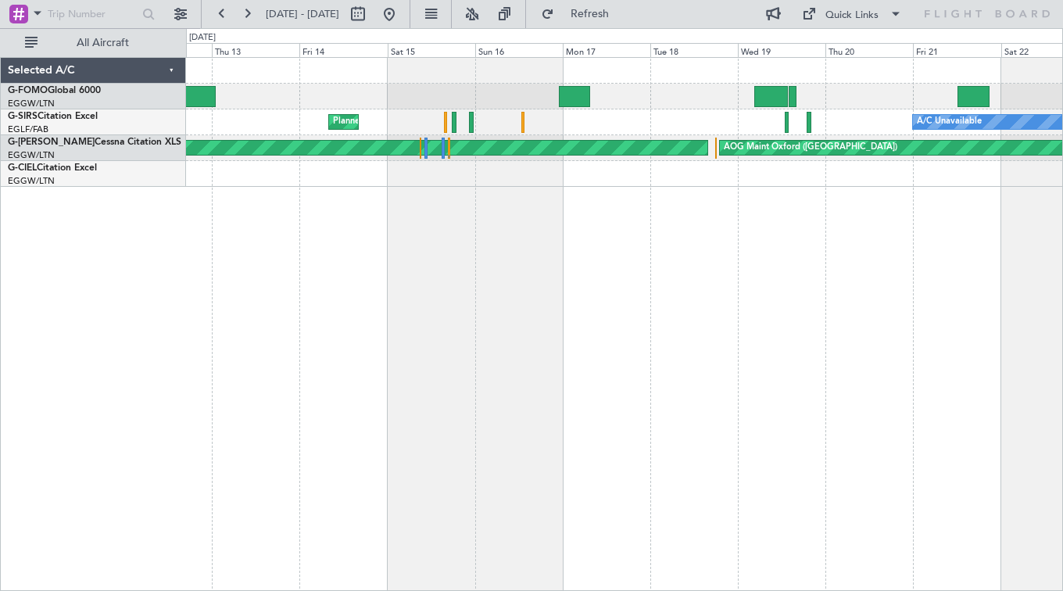
click at [295, 484] on div "Unplanned Maint [GEOGRAPHIC_DATA] ([GEOGRAPHIC_DATA]) A/C Unavailable Planned M…" at bounding box center [624, 324] width 877 height 534
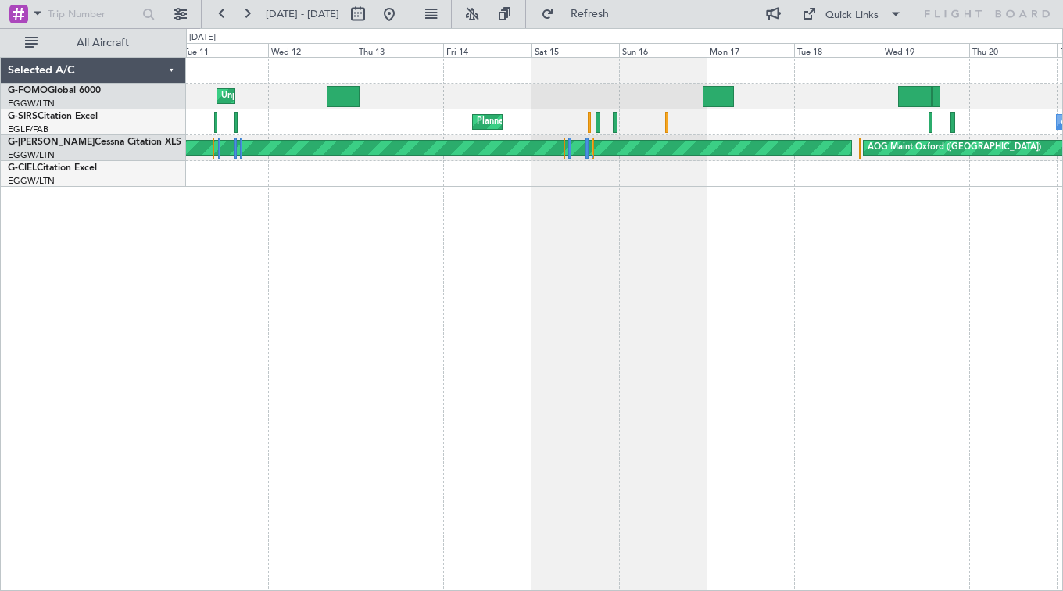
click at [1045, 63] on div "Unplanned Maint [GEOGRAPHIC_DATA] ([GEOGRAPHIC_DATA]) A/C Unavailable Planned M…" at bounding box center [624, 324] width 877 height 534
click at [242, 17] on button at bounding box center [246, 14] width 25 height 25
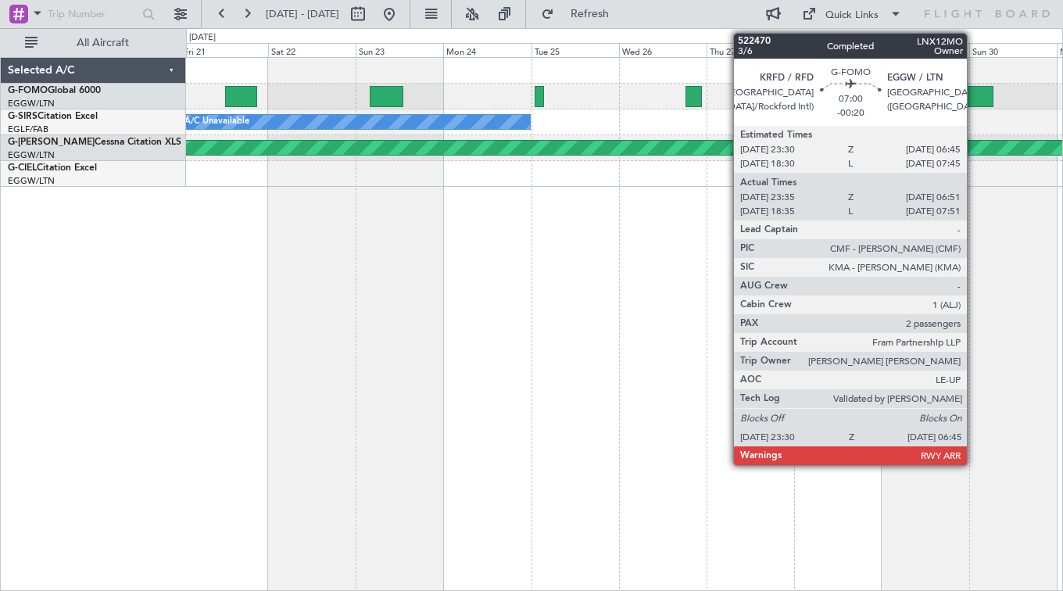
click at [974, 97] on div at bounding box center [980, 96] width 27 height 21
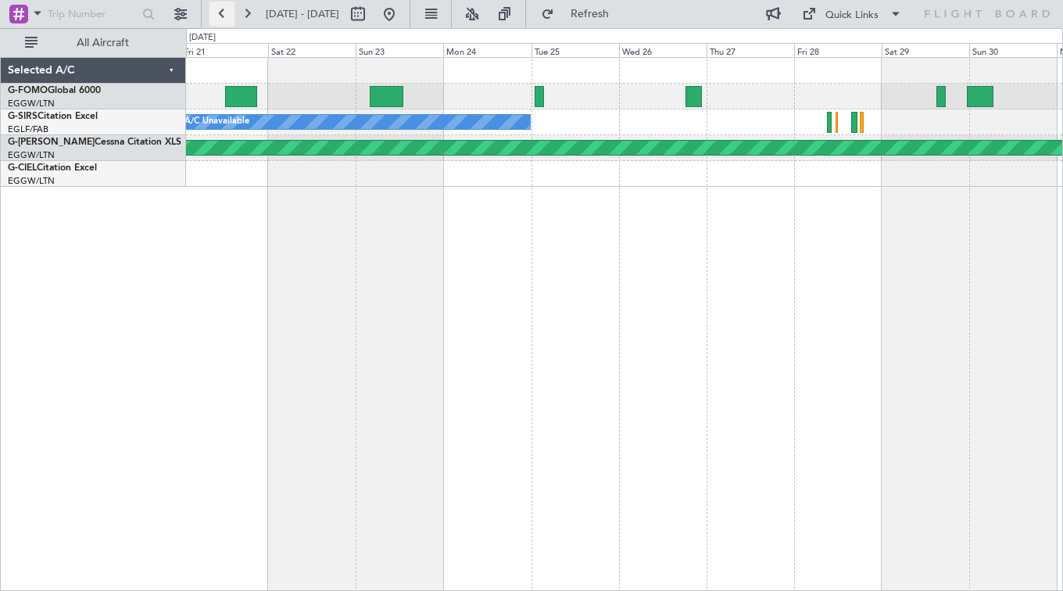
click at [224, 6] on button at bounding box center [221, 14] width 25 height 25
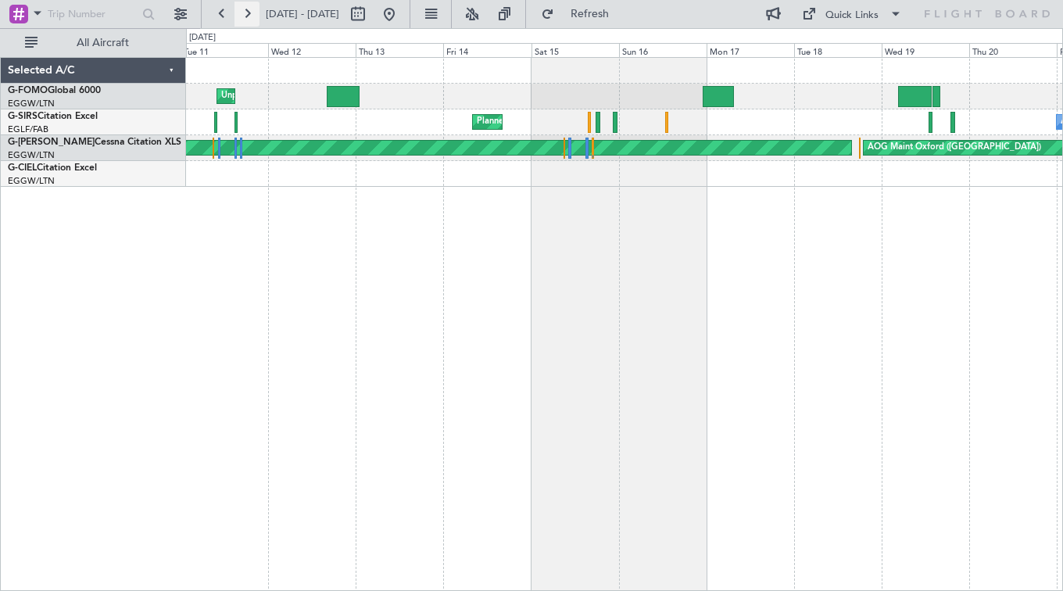
click at [241, 11] on button at bounding box center [246, 14] width 25 height 25
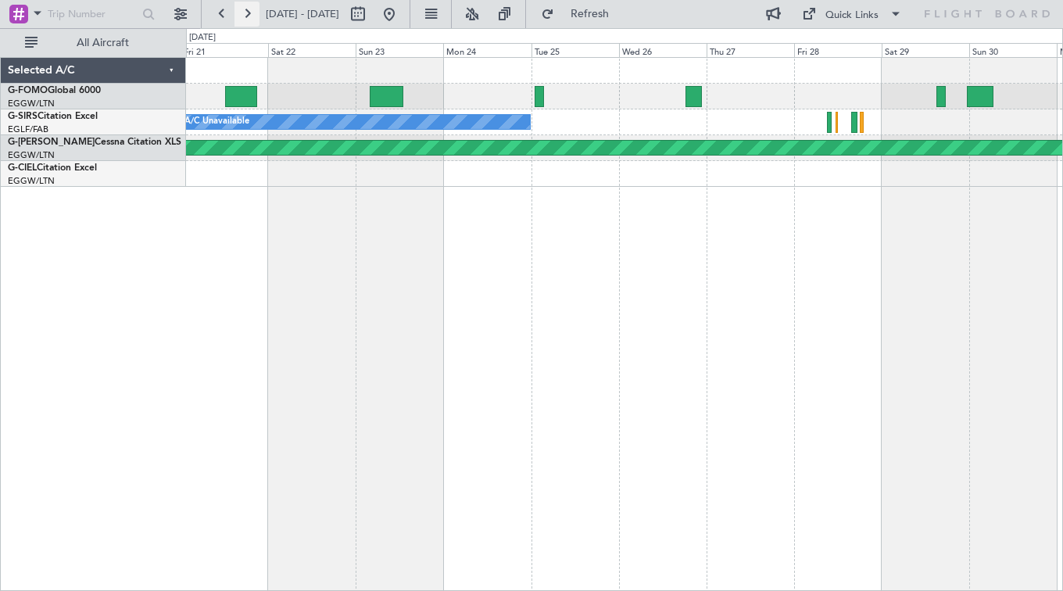
click at [241, 11] on button at bounding box center [246, 14] width 25 height 25
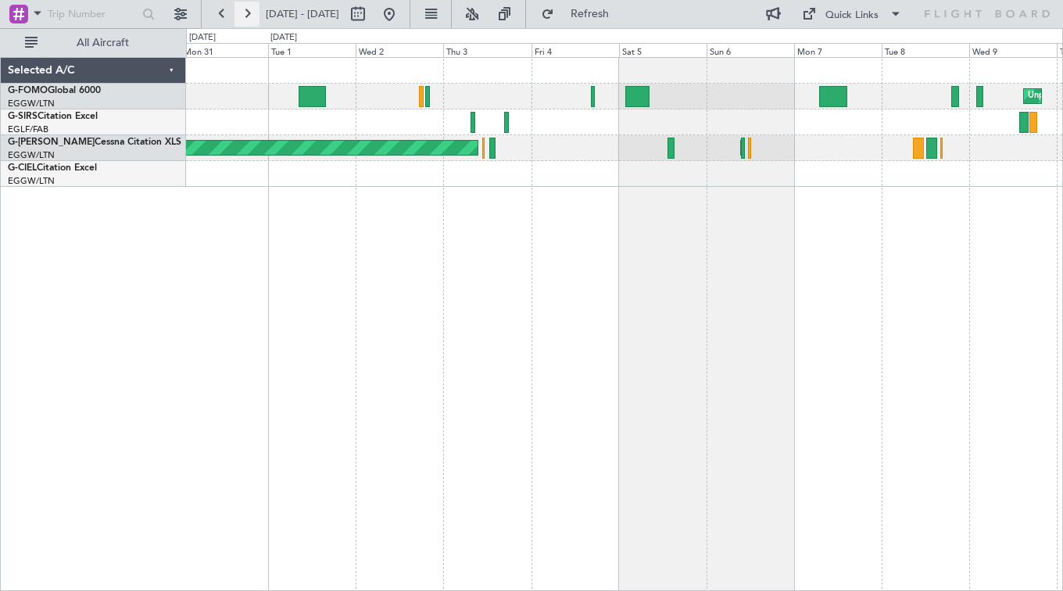
click at [252, 17] on button at bounding box center [246, 14] width 25 height 25
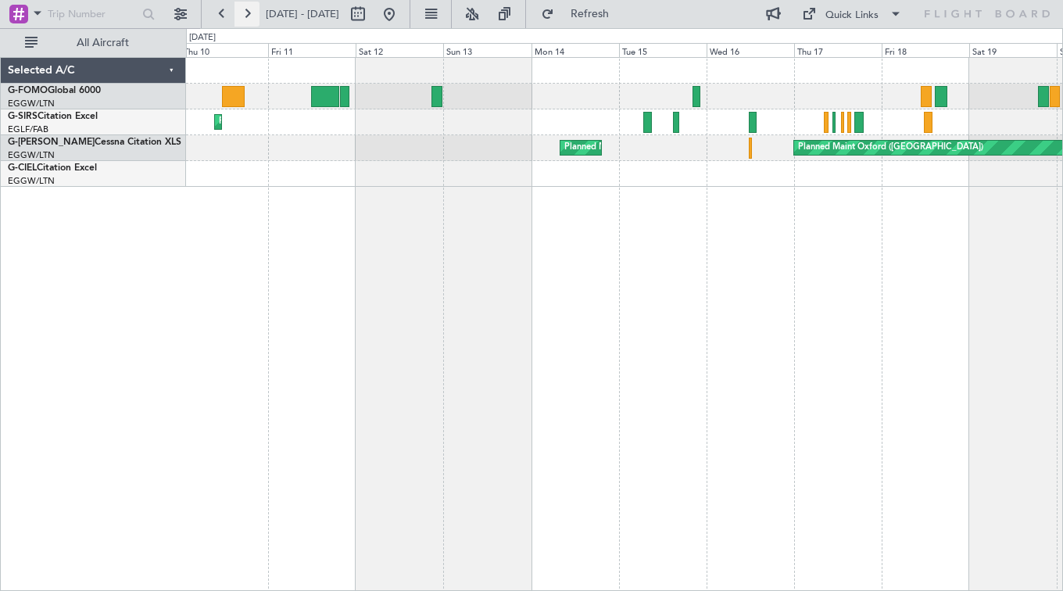
click at [245, 10] on button at bounding box center [246, 14] width 25 height 25
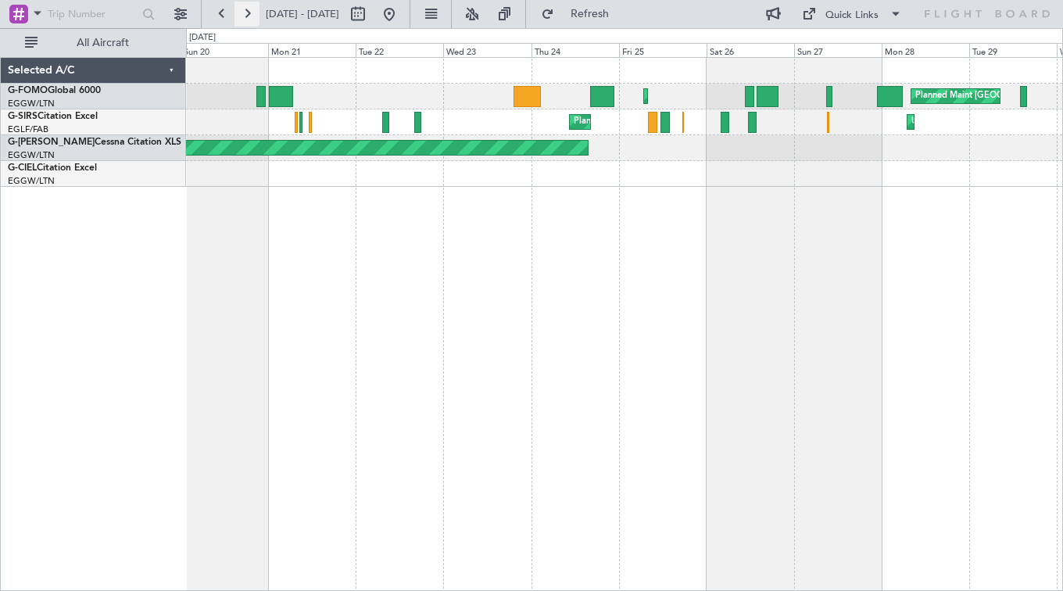
click at [245, 14] on button at bounding box center [246, 14] width 25 height 25
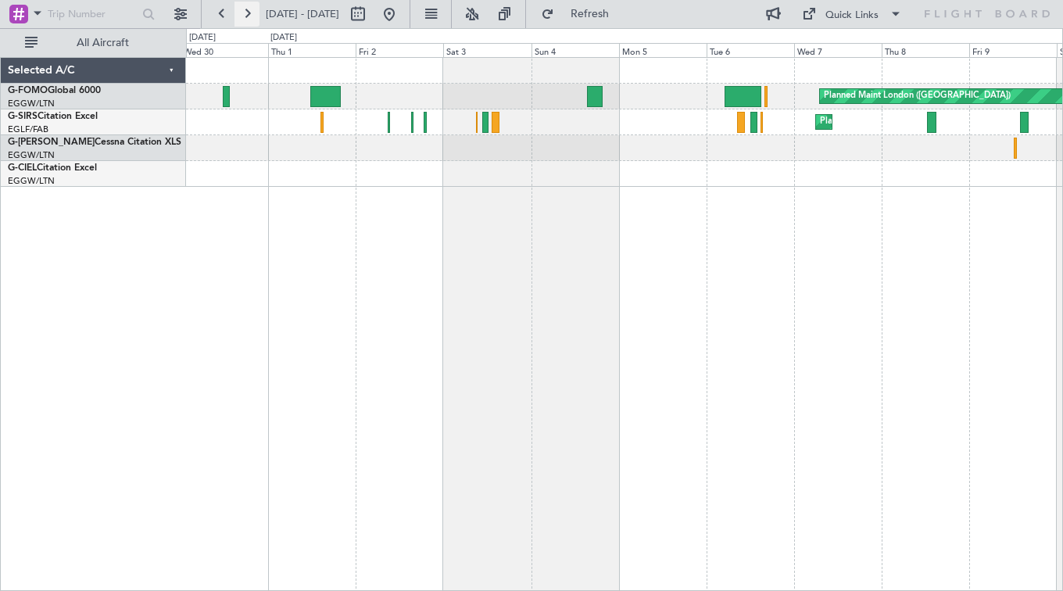
click at [248, 16] on button at bounding box center [246, 14] width 25 height 25
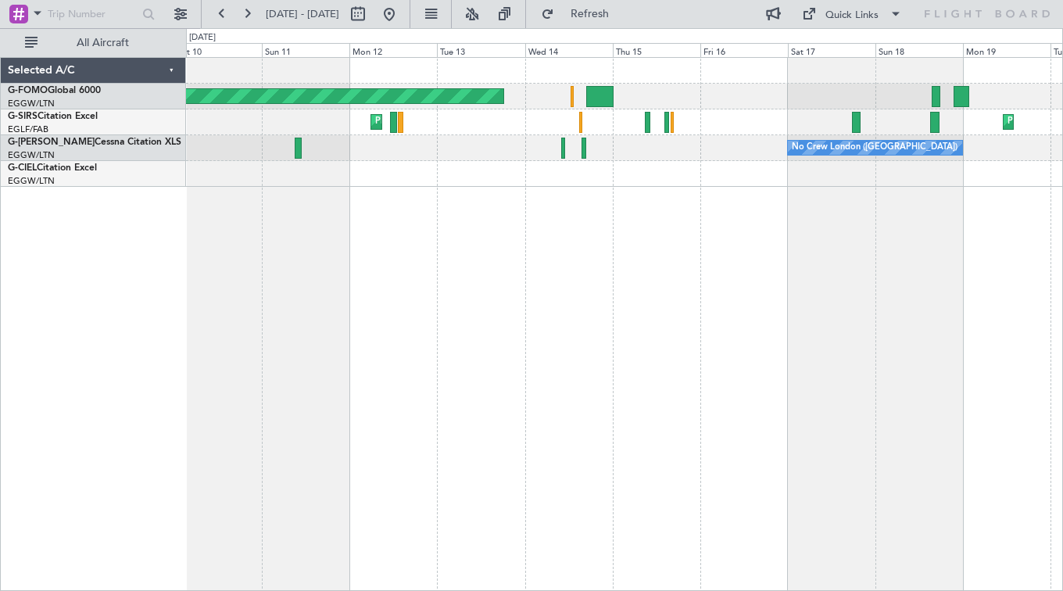
click at [302, 388] on div "Planned Maint London ([GEOGRAPHIC_DATA]) Planned Maint [GEOGRAPHIC_DATA] ([GEOG…" at bounding box center [624, 324] width 877 height 534
click at [241, 13] on button at bounding box center [246, 14] width 25 height 25
